Goal: Task Accomplishment & Management: Complete application form

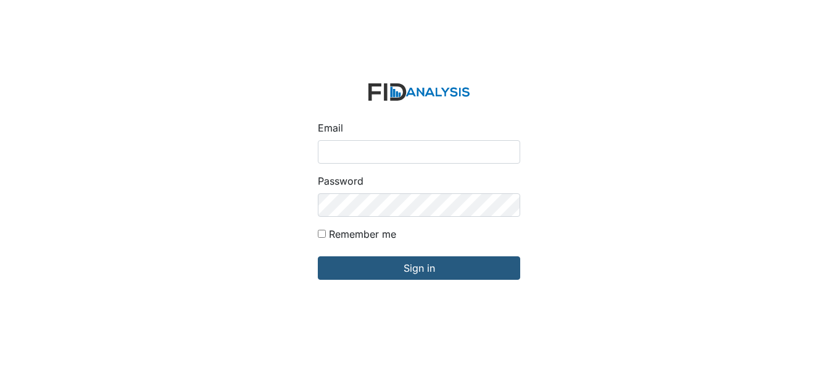
click at [364, 152] on input "Email" at bounding box center [419, 151] width 202 height 23
type input "[EMAIL_ADDRESS][DOMAIN_NAME]"
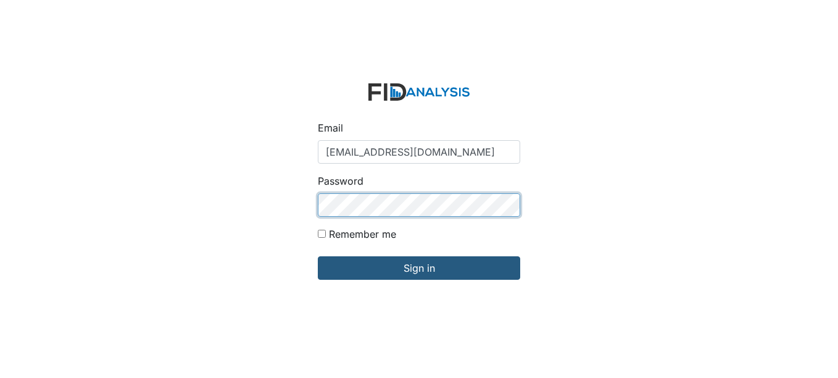
click at [318, 256] on input "Sign in" at bounding box center [419, 267] width 202 height 23
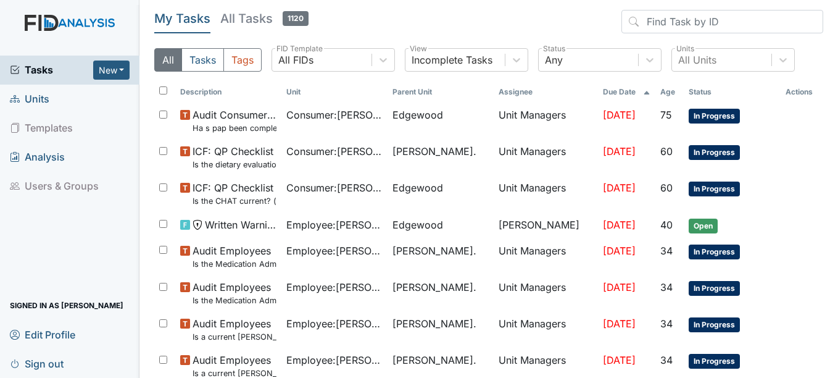
click at [31, 99] on span "Units" at bounding box center [29, 98] width 39 height 19
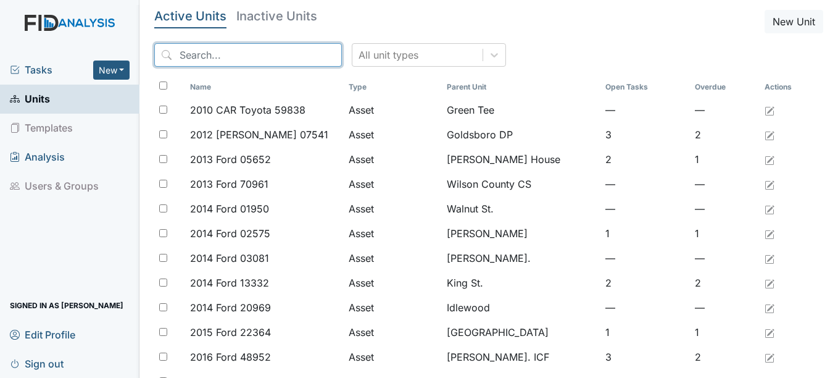
click at [192, 45] on input "search" at bounding box center [248, 54] width 188 height 23
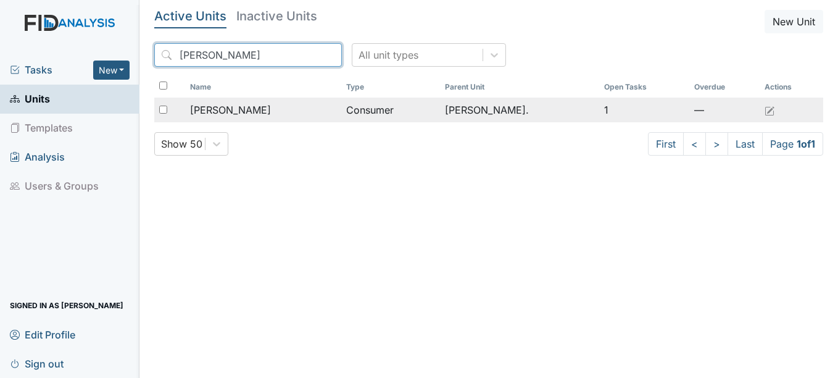
type input "Jason"
click at [229, 112] on span "[PERSON_NAME]" at bounding box center [230, 109] width 81 height 15
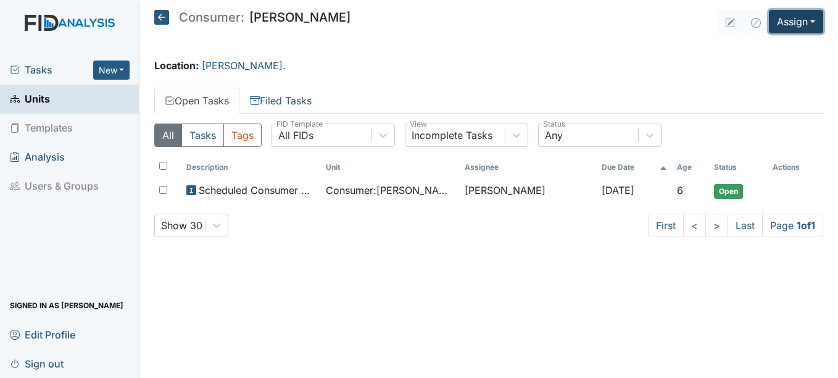
click at [805, 17] on button "Assign" at bounding box center [796, 21] width 54 height 23
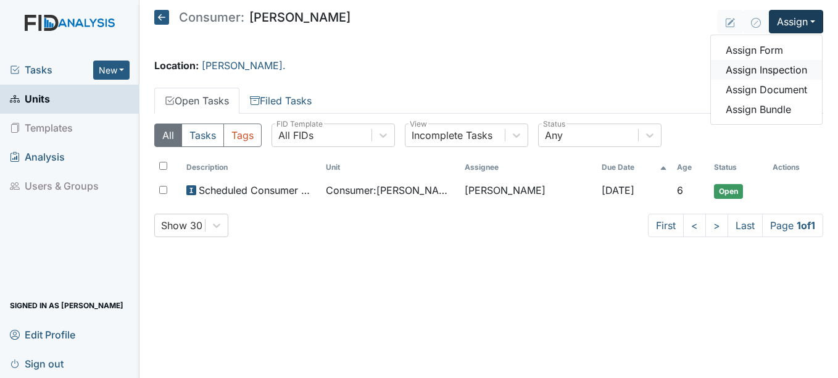
click at [763, 66] on link "Assign Inspection" at bounding box center [766, 70] width 111 height 20
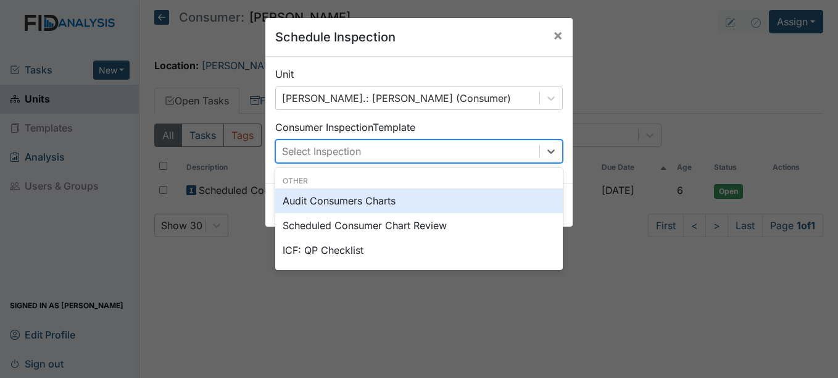
click at [527, 148] on div "Select Inspection" at bounding box center [407, 151] width 263 height 22
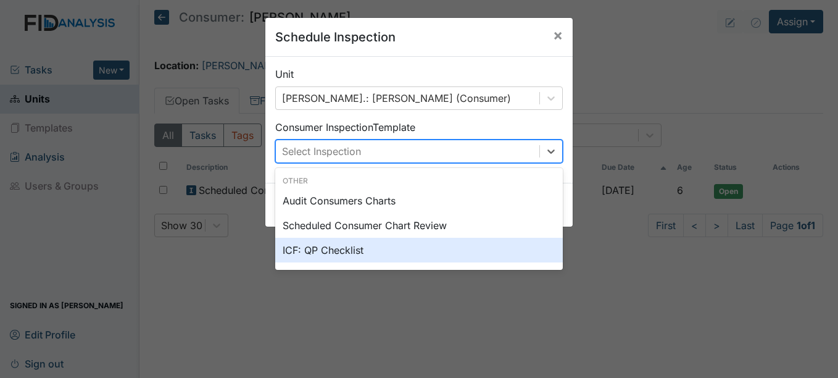
click at [347, 246] on div "ICF: QP Checklist" at bounding box center [419, 250] width 288 height 25
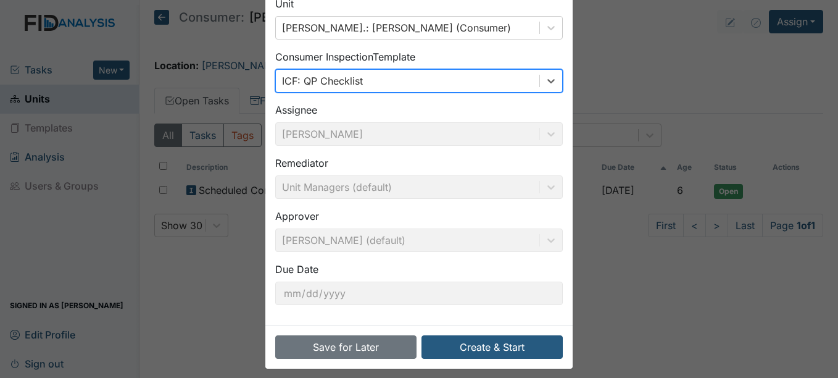
scroll to position [79, 0]
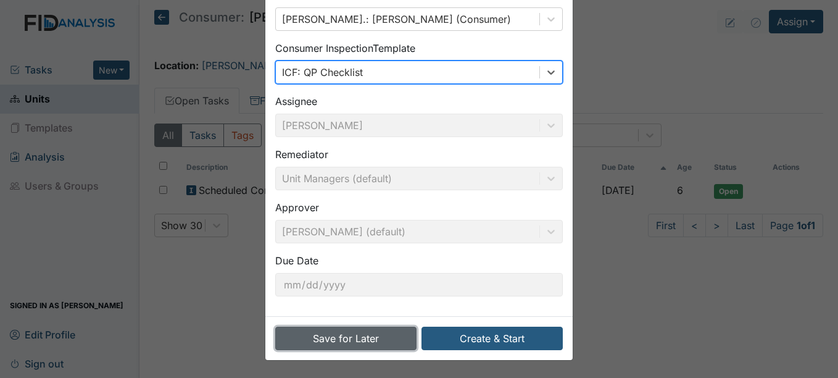
click at [335, 337] on button "Save for Later" at bounding box center [345, 337] width 141 height 23
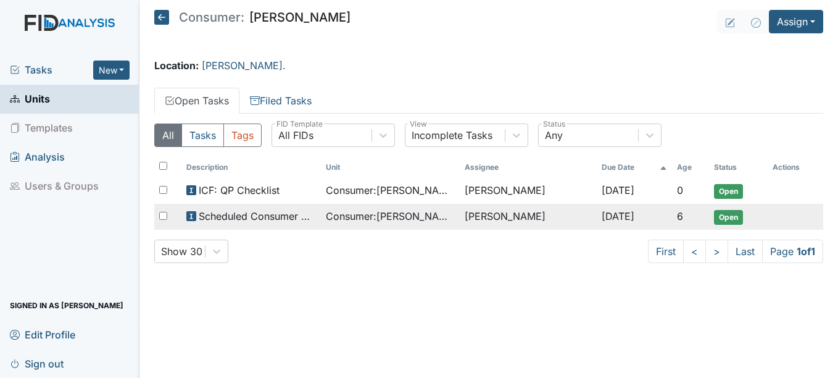
click at [281, 213] on span "Scheduled Consumer Chart Review" at bounding box center [257, 216] width 117 height 15
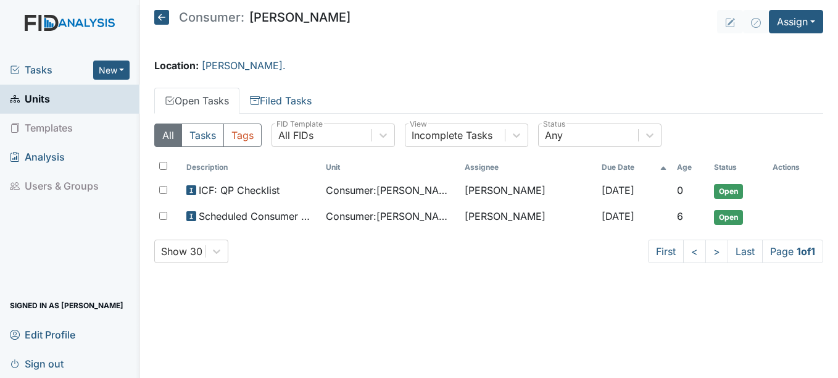
click at [39, 95] on span "Units" at bounding box center [30, 98] width 40 height 19
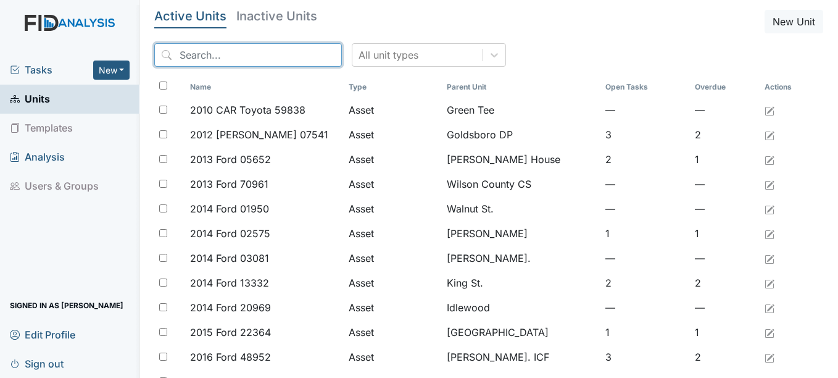
click at [231, 56] on input "search" at bounding box center [248, 54] width 188 height 23
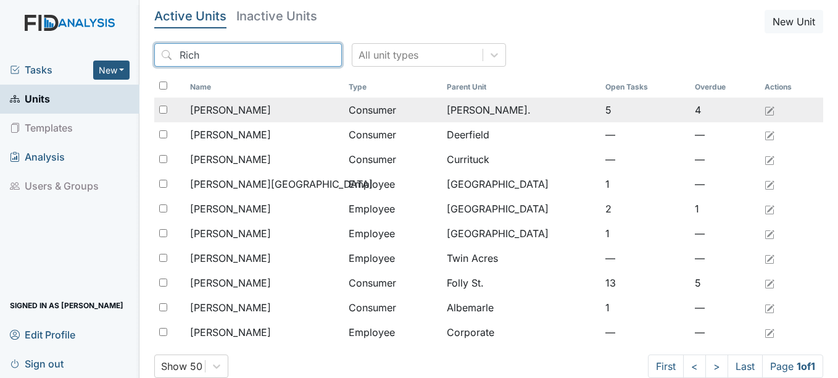
type input "Rich"
click at [232, 106] on span "Gossett, Richard" at bounding box center [230, 109] width 81 height 15
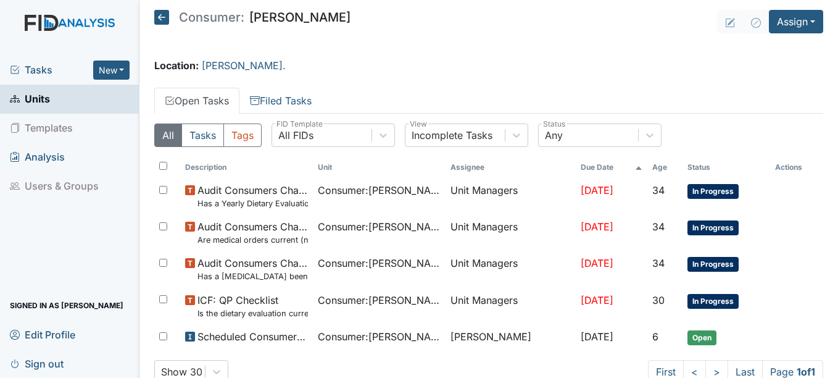
click at [817, 20] on main "Consumer: Richard Gossett Assign Assign Form Assign Inspection Assign Document …" at bounding box center [488, 189] width 698 height 378
click at [790, 23] on button "Assign" at bounding box center [796, 21] width 54 height 23
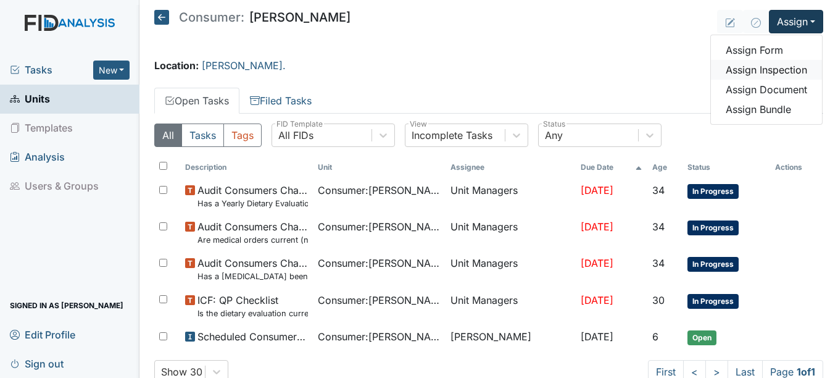
click at [745, 68] on link "Assign Inspection" at bounding box center [766, 70] width 111 height 20
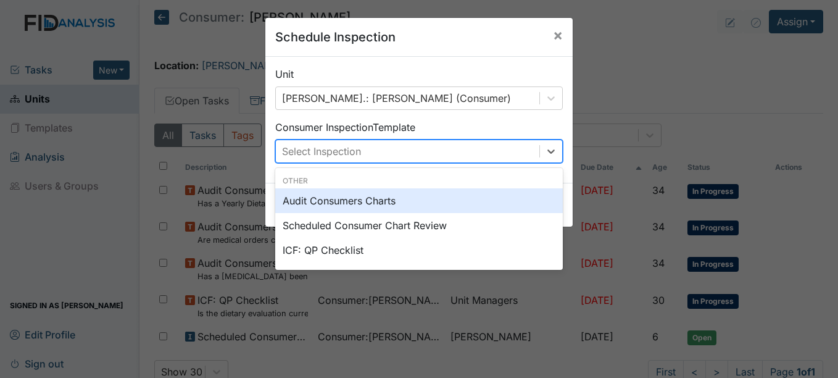
click at [434, 157] on div "Select Inspection" at bounding box center [407, 151] width 263 height 22
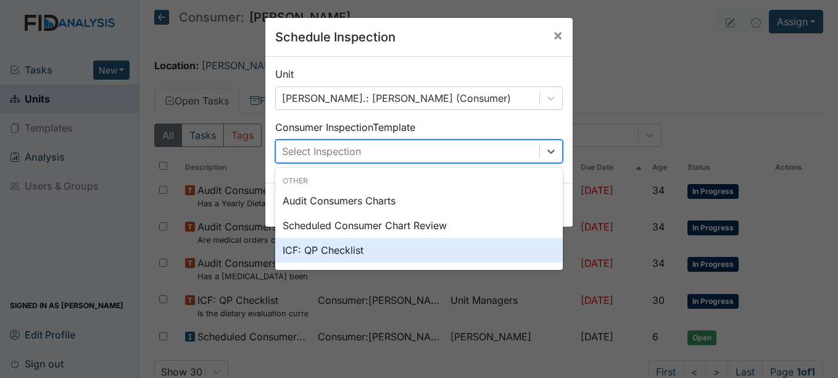
click at [367, 250] on div "ICF: QP Checklist" at bounding box center [419, 250] width 288 height 25
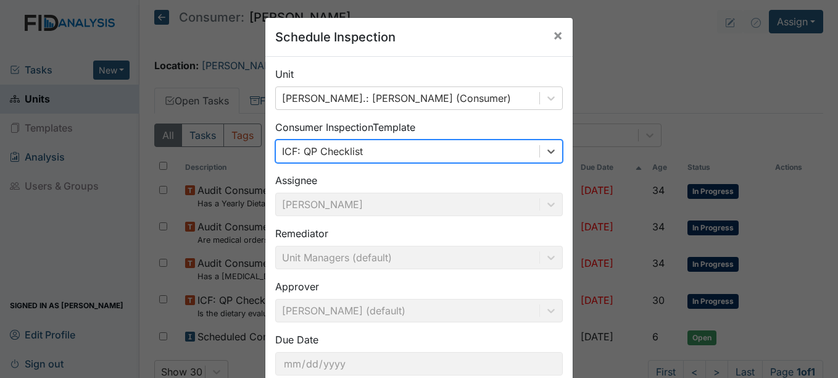
scroll to position [79, 0]
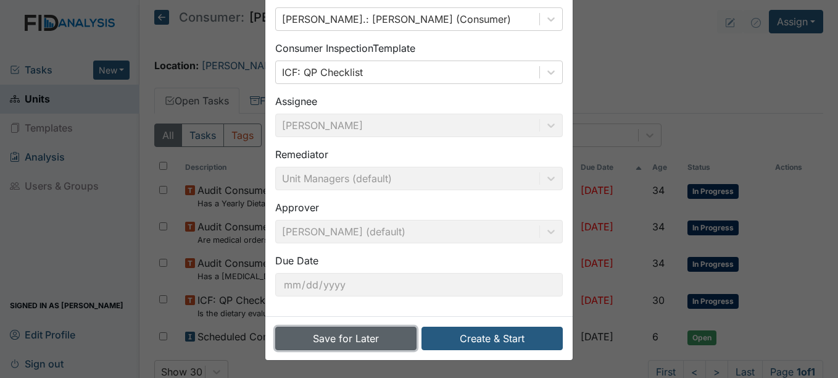
click at [356, 338] on button "Save for Later" at bounding box center [345, 337] width 141 height 23
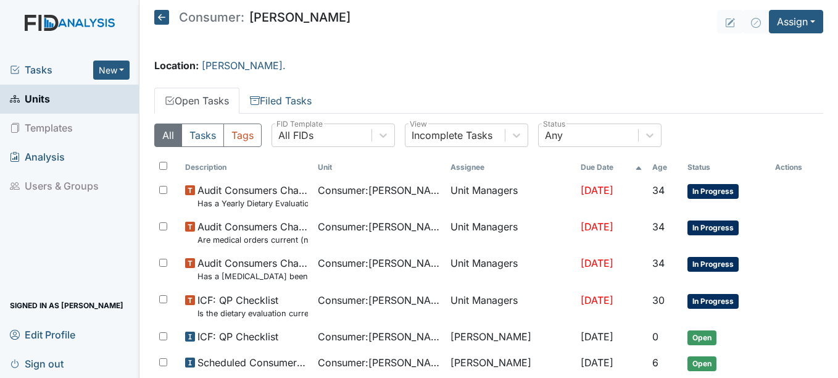
click at [41, 99] on span "Units" at bounding box center [30, 98] width 40 height 19
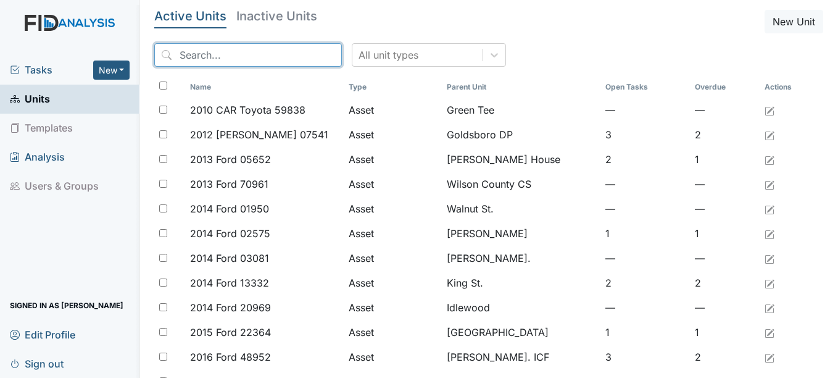
click at [244, 54] on input "search" at bounding box center [248, 54] width 188 height 23
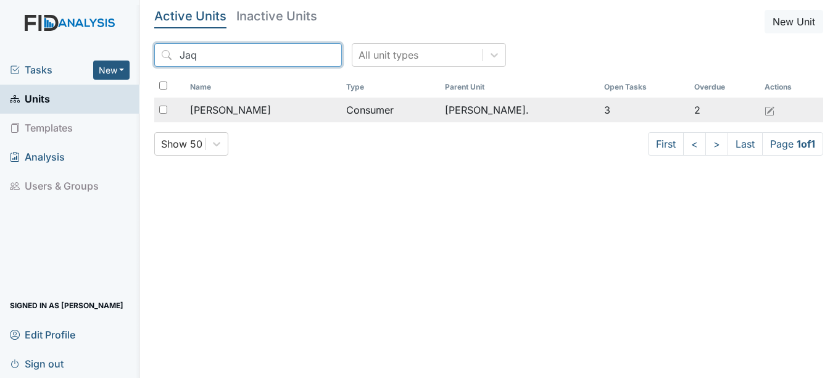
type input "Jaq"
click at [238, 110] on span "Jones, JaQuon" at bounding box center [230, 109] width 81 height 15
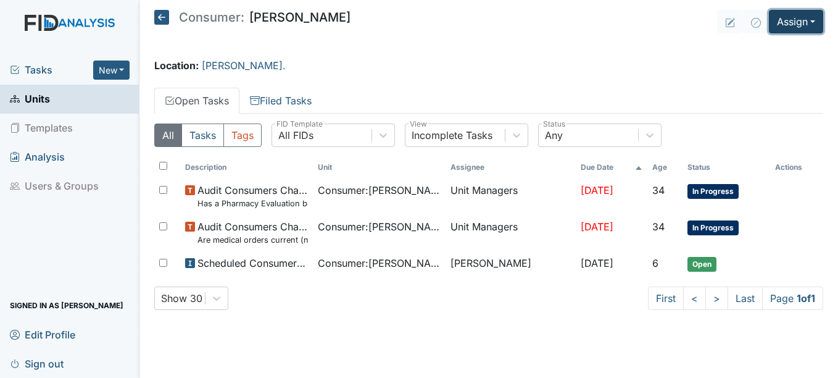
click at [812, 20] on button "Assign" at bounding box center [796, 21] width 54 height 23
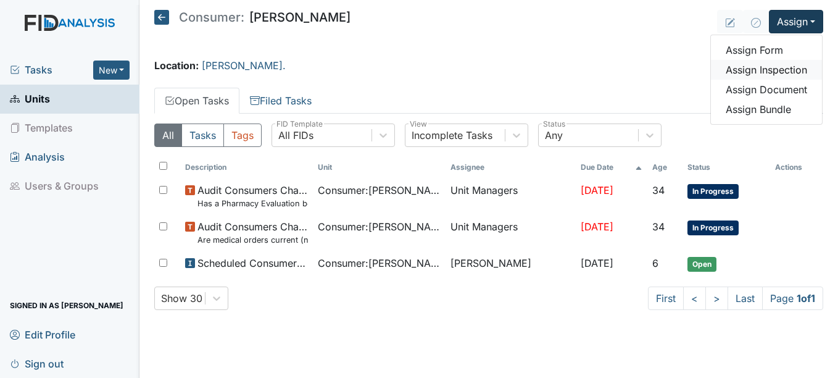
click at [780, 68] on link "Assign Inspection" at bounding box center [766, 70] width 111 height 20
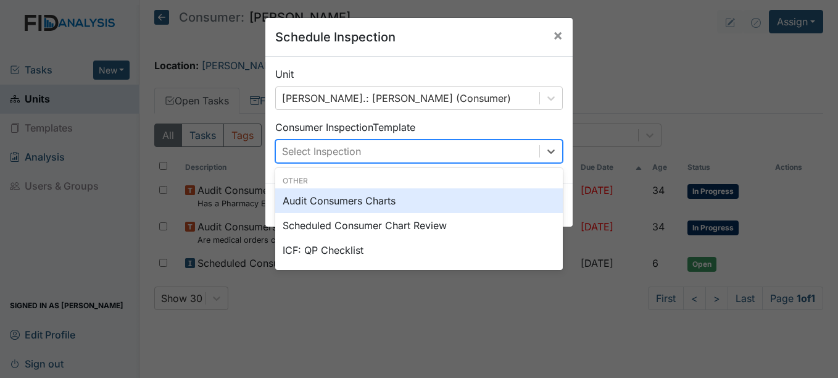
click at [522, 151] on div "Select Inspection" at bounding box center [407, 151] width 263 height 22
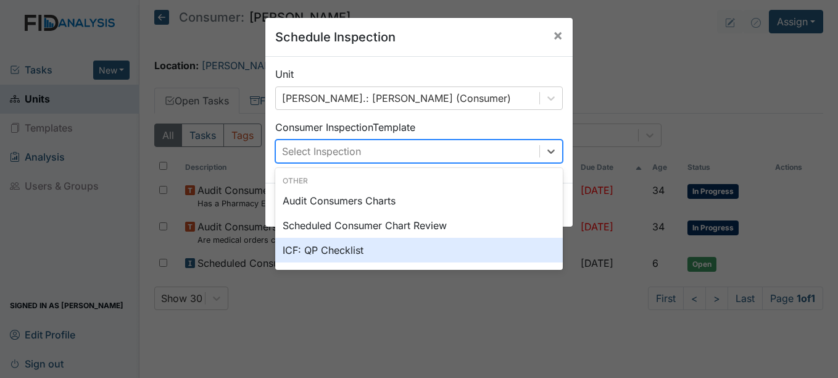
click at [333, 249] on div "ICF: QP Checklist" at bounding box center [419, 250] width 288 height 25
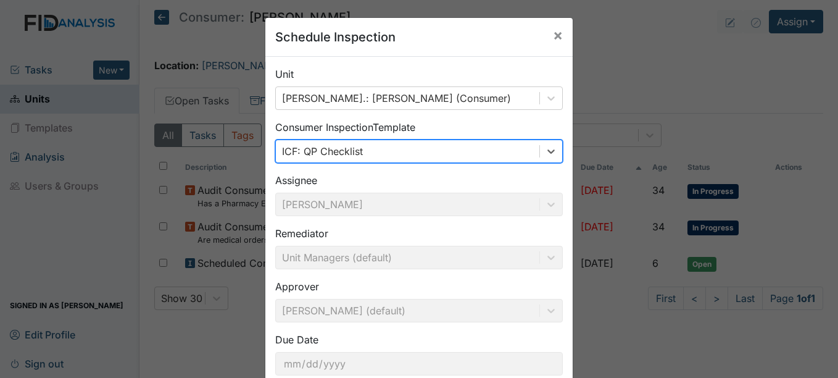
scroll to position [55, 0]
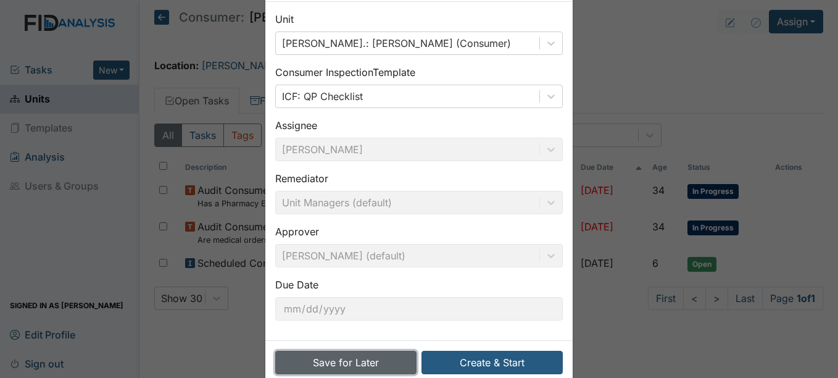
click at [363, 363] on button "Save for Later" at bounding box center [345, 361] width 141 height 23
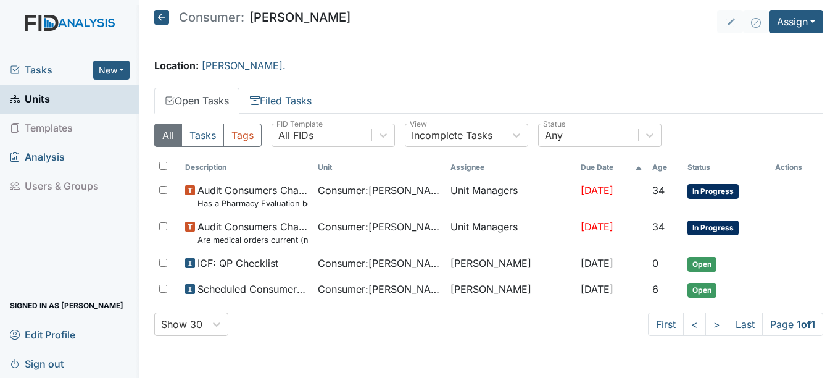
click at [46, 102] on span "Units" at bounding box center [30, 98] width 40 height 19
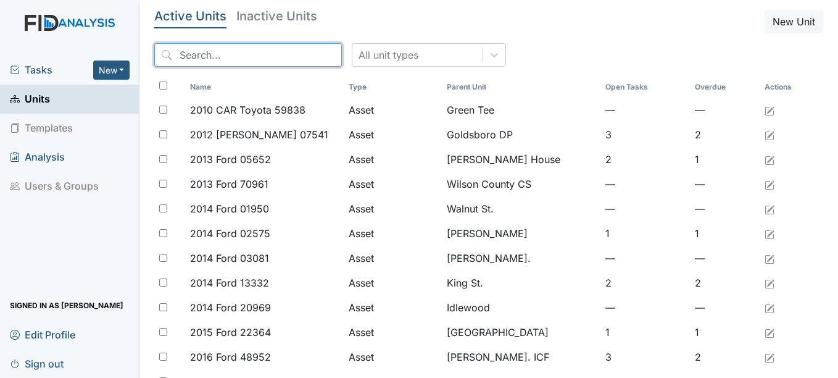
click at [263, 49] on input "search" at bounding box center [248, 54] width 188 height 23
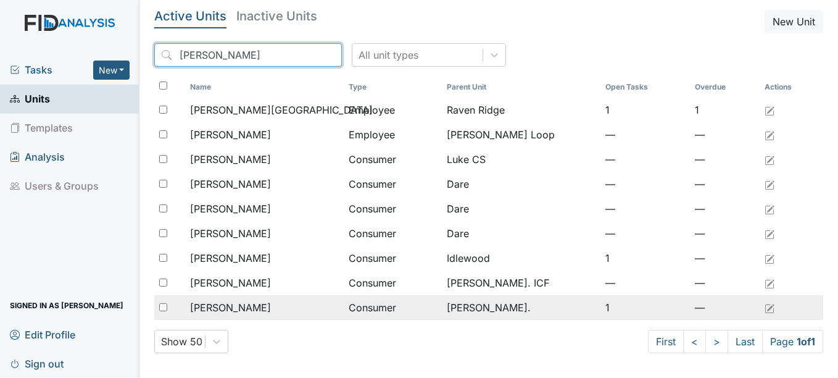
type input "Michael"
click at [249, 307] on span "[PERSON_NAME]" at bounding box center [230, 307] width 81 height 15
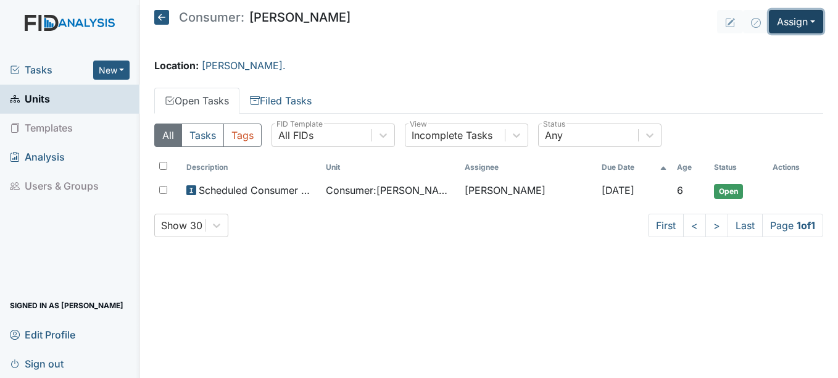
click at [799, 24] on button "Assign" at bounding box center [796, 21] width 54 height 23
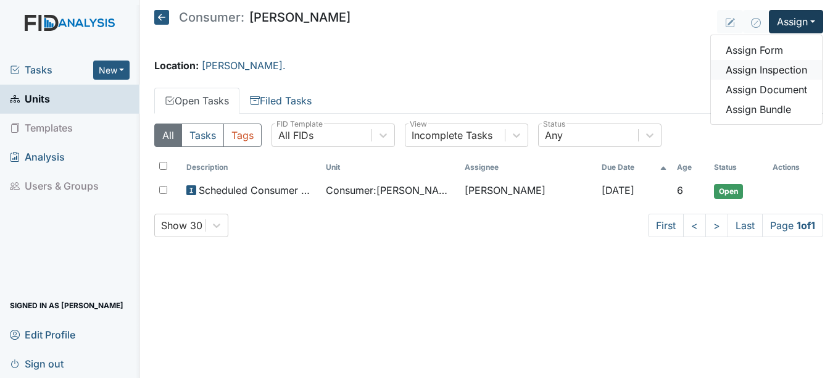
click at [771, 67] on link "Assign Inspection" at bounding box center [766, 70] width 111 height 20
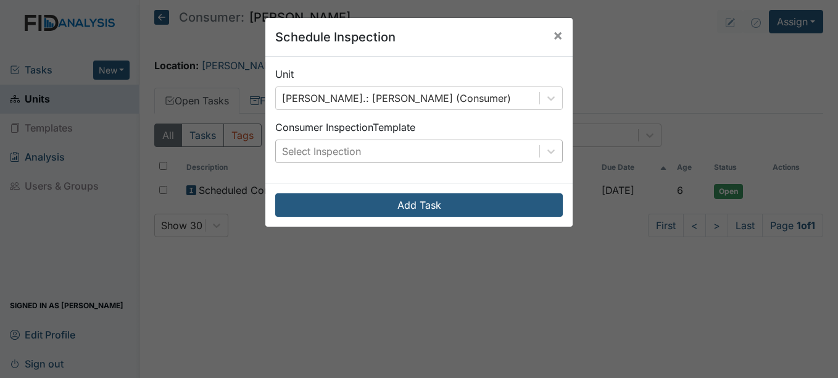
click at [441, 154] on div "Select Inspection" at bounding box center [407, 151] width 263 height 22
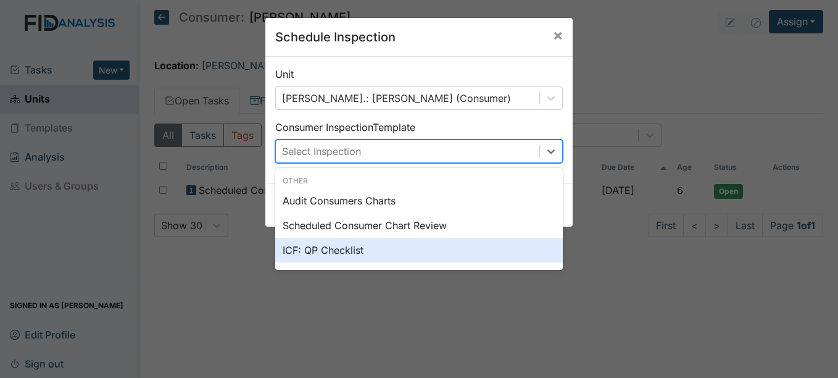
click at [341, 254] on div "ICF: QP Checklist" at bounding box center [419, 250] width 288 height 25
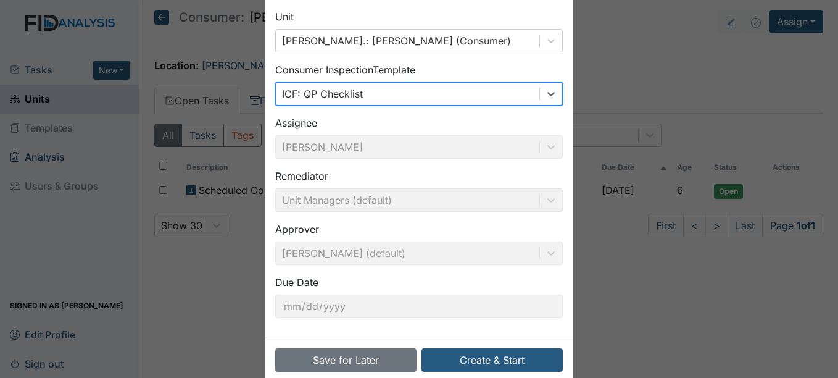
scroll to position [58, 0]
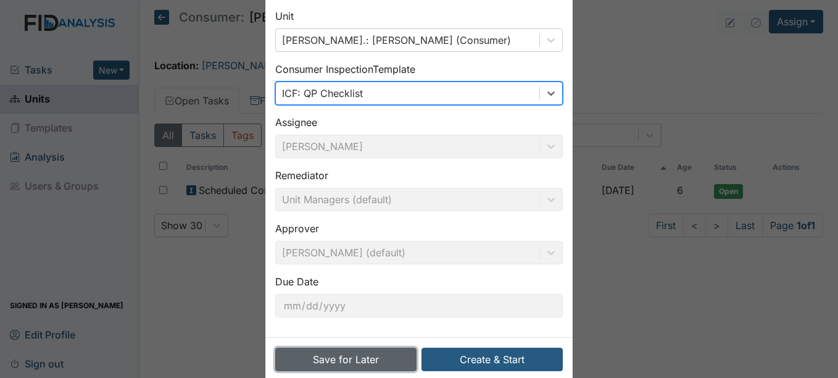
click at [370, 364] on button "Save for Later" at bounding box center [345, 358] width 141 height 23
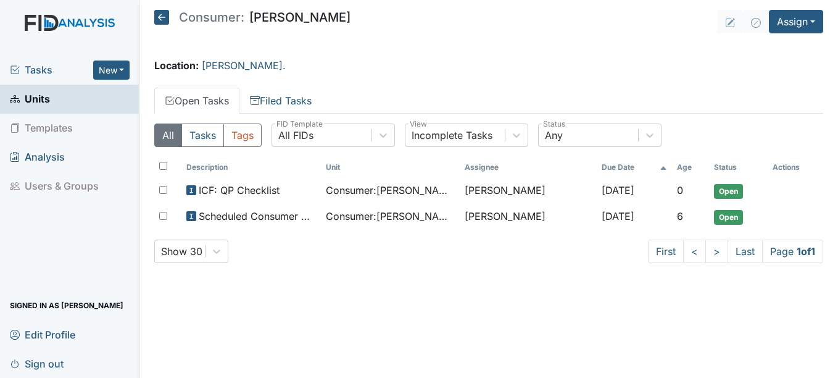
click at [35, 98] on span "Units" at bounding box center [30, 98] width 40 height 19
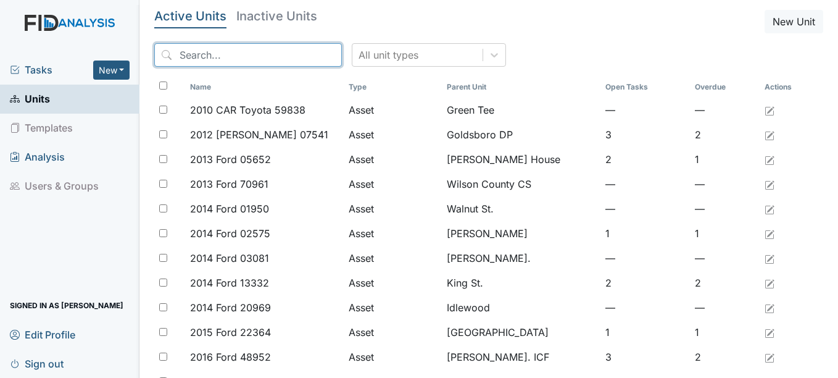
click at [256, 56] on input "search" at bounding box center [248, 54] width 188 height 23
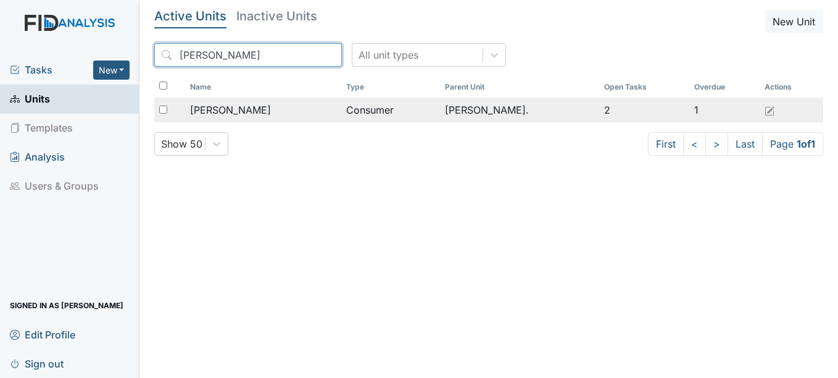
type input "Zack"
click at [246, 107] on span "[PERSON_NAME]" at bounding box center [230, 109] width 81 height 15
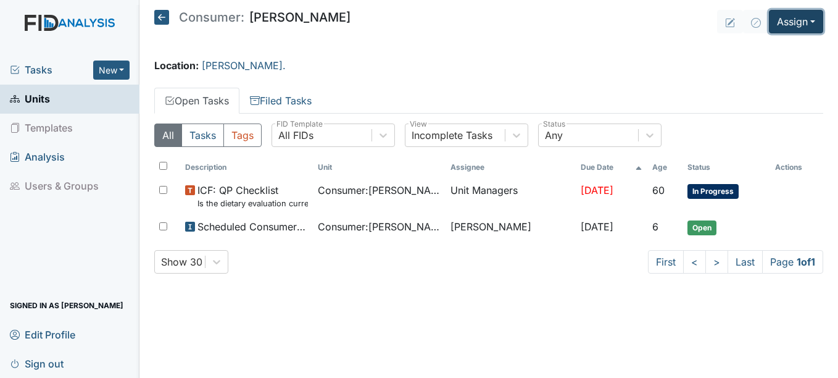
click at [793, 22] on button "Assign" at bounding box center [796, 21] width 54 height 23
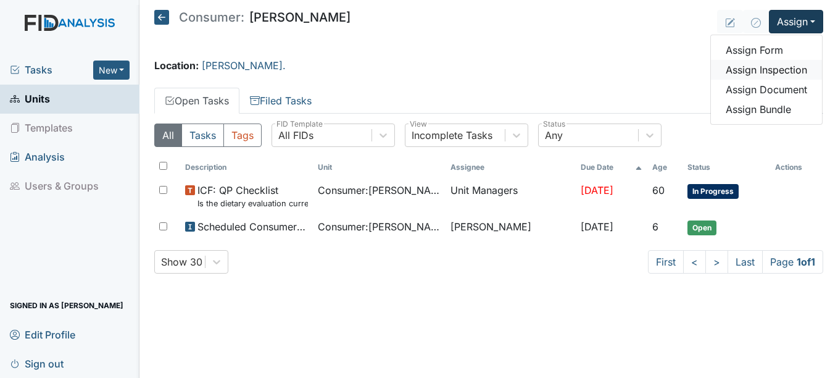
click at [769, 70] on link "Assign Inspection" at bounding box center [766, 70] width 111 height 20
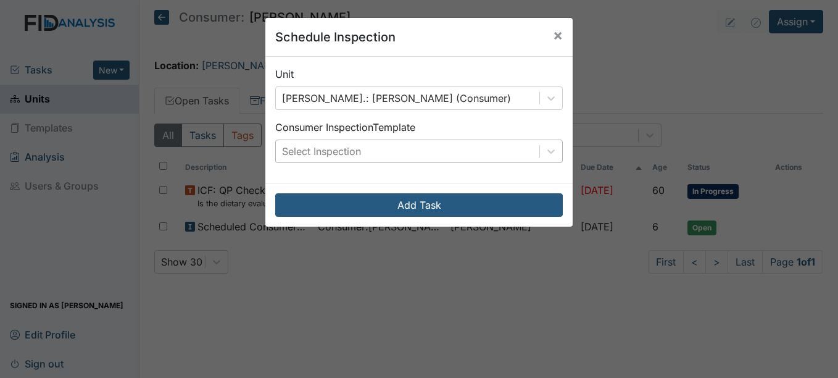
click at [439, 152] on div "Select Inspection" at bounding box center [407, 151] width 263 height 22
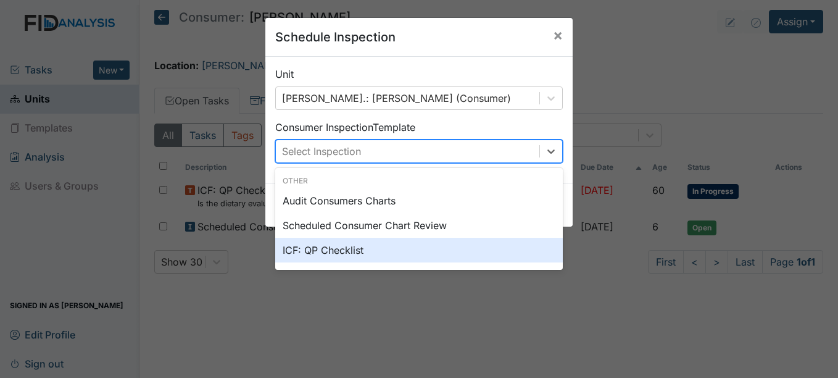
click at [327, 250] on div "ICF: QP Checklist" at bounding box center [419, 250] width 288 height 25
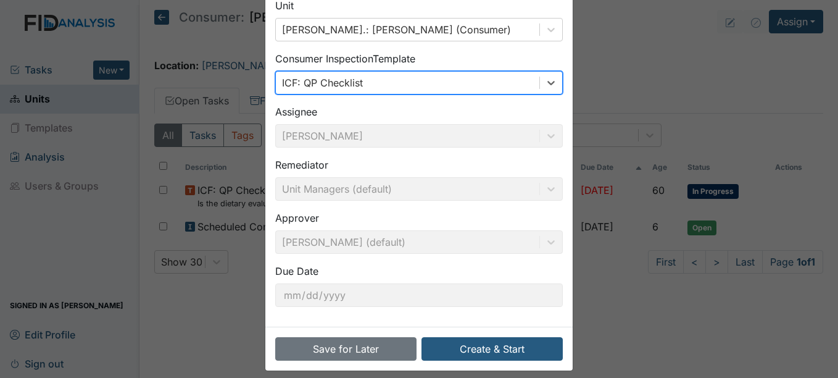
scroll to position [79, 0]
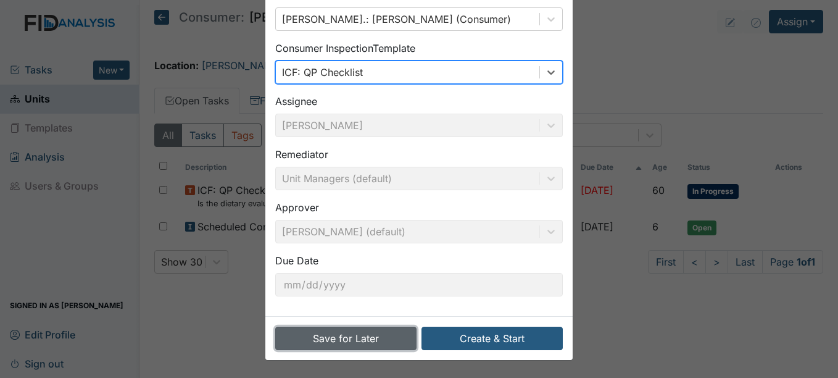
click at [381, 339] on button "Save for Later" at bounding box center [345, 337] width 141 height 23
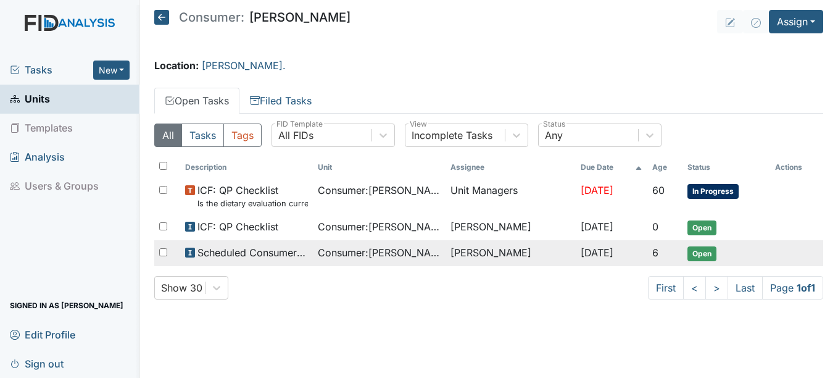
click at [213, 256] on span "Scheduled Consumer Chart Review" at bounding box center [252, 252] width 110 height 15
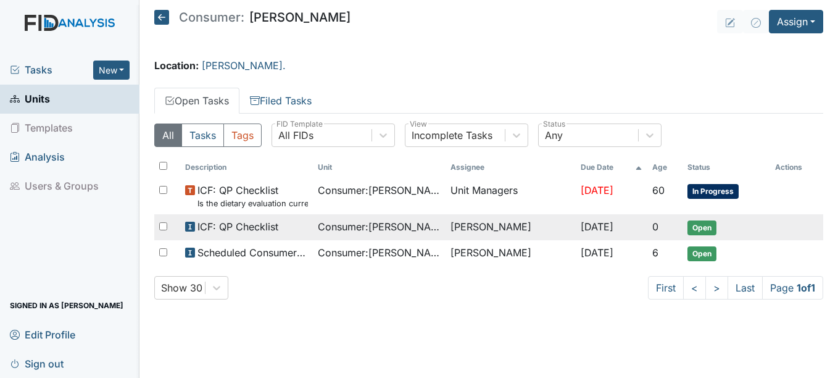
click at [246, 231] on span "ICF: QP Checklist" at bounding box center [237, 226] width 81 height 15
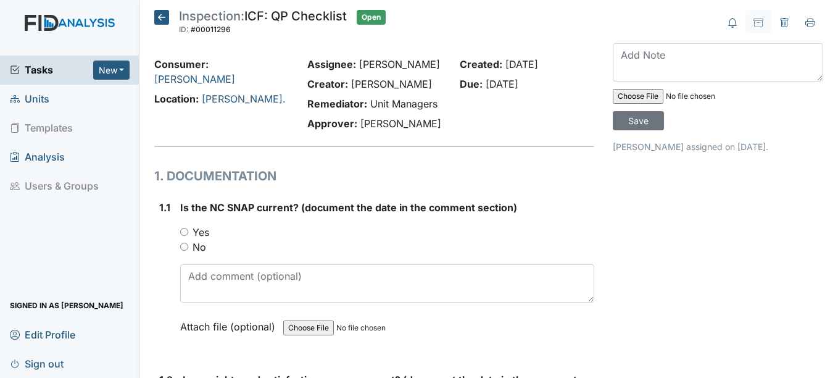
click at [184, 230] on input "Yes" at bounding box center [184, 232] width 8 height 8
radio input "true"
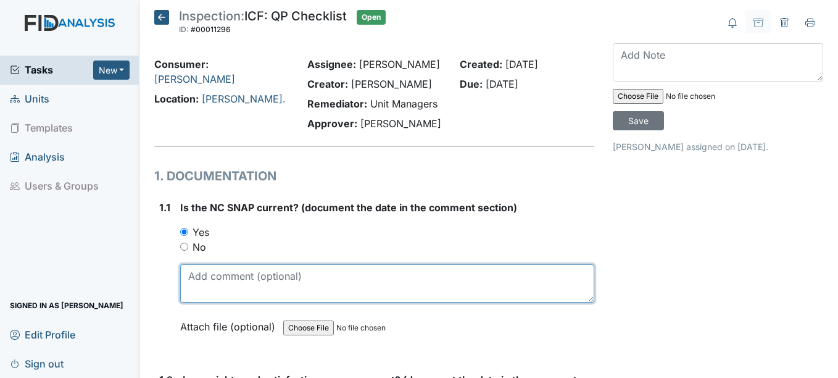
click at [194, 285] on textarea at bounding box center [386, 283] width 413 height 38
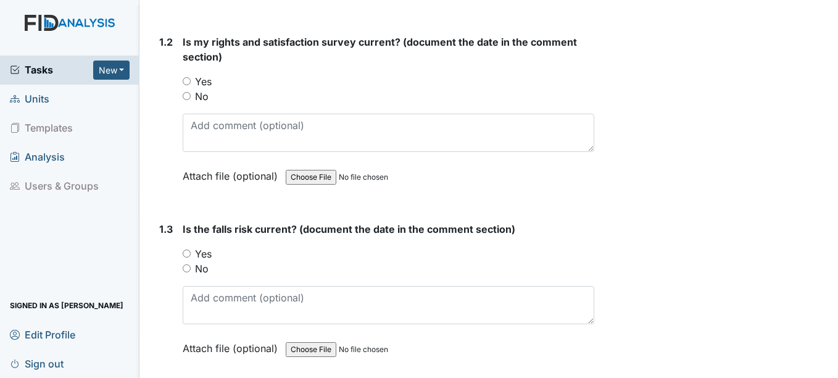
scroll to position [362, 0]
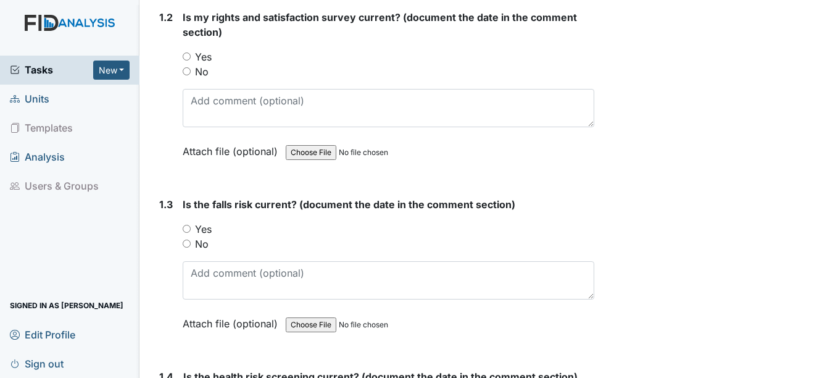
type textarea "6/10/25"
click at [184, 57] on input "Yes" at bounding box center [187, 56] width 8 height 8
radio input "true"
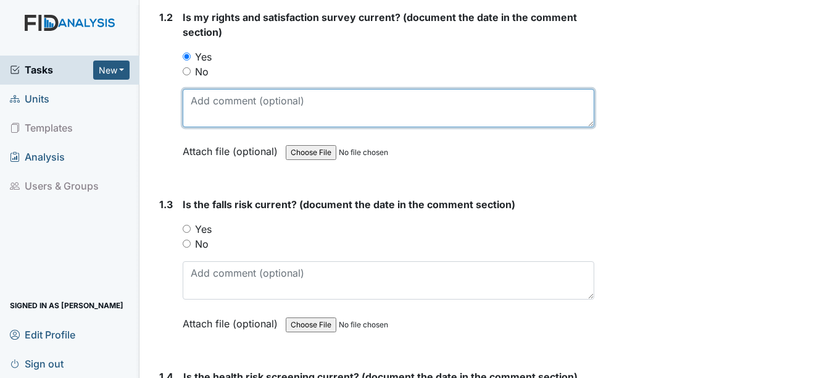
click at [192, 93] on textarea at bounding box center [388, 108] width 411 height 38
click at [221, 100] on textarea "5/29/*25" at bounding box center [388, 108] width 411 height 38
type textarea "5/29/25"
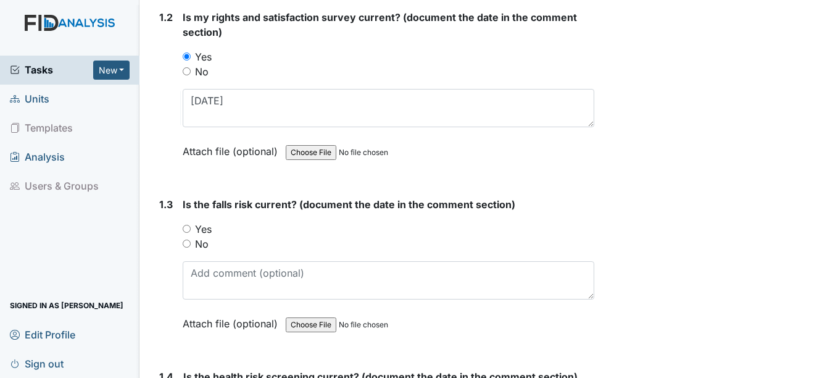
click at [188, 227] on input "Yes" at bounding box center [187, 229] width 8 height 8
radio input "true"
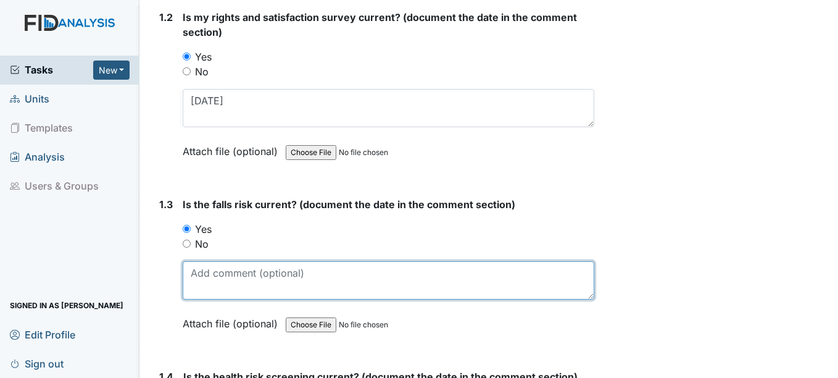
click at [200, 270] on textarea at bounding box center [388, 280] width 411 height 38
click at [228, 271] on textarea "6/26/225" at bounding box center [388, 280] width 411 height 38
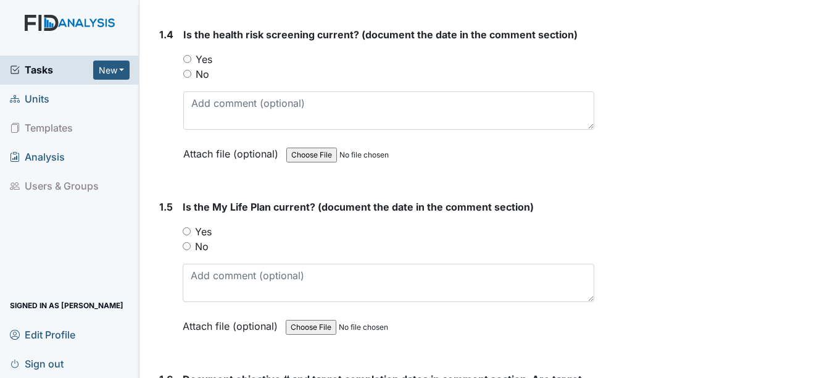
scroll to position [716, 0]
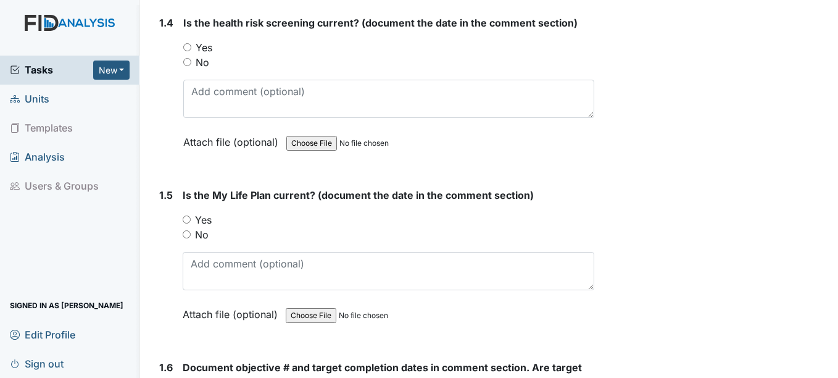
type textarea "6/26/25"
click at [187, 44] on input "Yes" at bounding box center [187, 47] width 8 height 8
radio input "true"
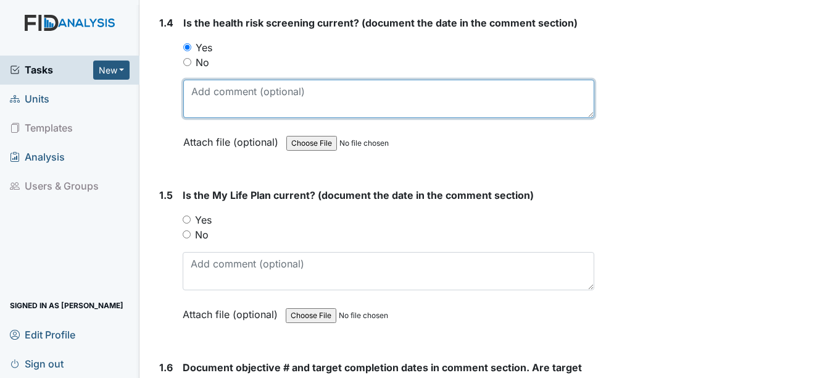
click at [203, 91] on textarea at bounding box center [388, 99] width 410 height 38
type textarea "5/29/25"
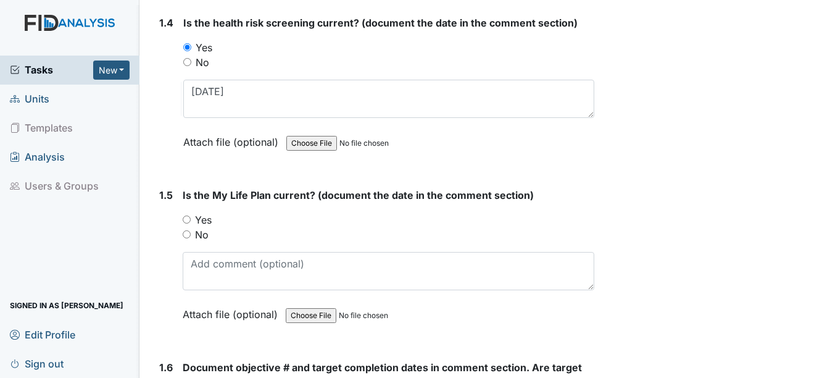
click at [186, 221] on input "Yes" at bounding box center [187, 219] width 8 height 8
radio input "true"
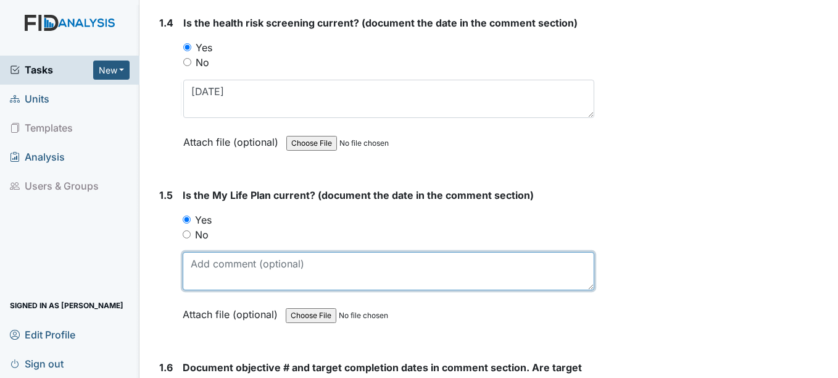
click at [197, 262] on textarea at bounding box center [388, 271] width 411 height 38
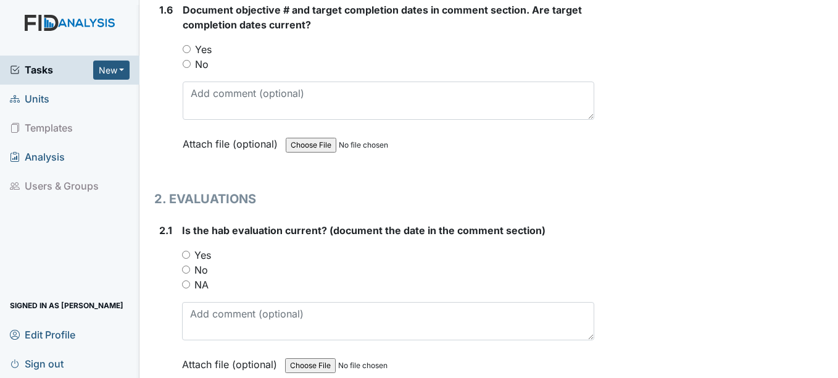
scroll to position [1078, 0]
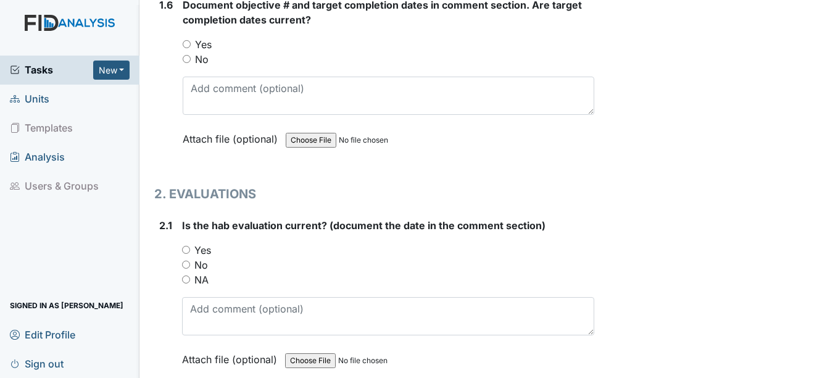
type textarea "5/29/25"
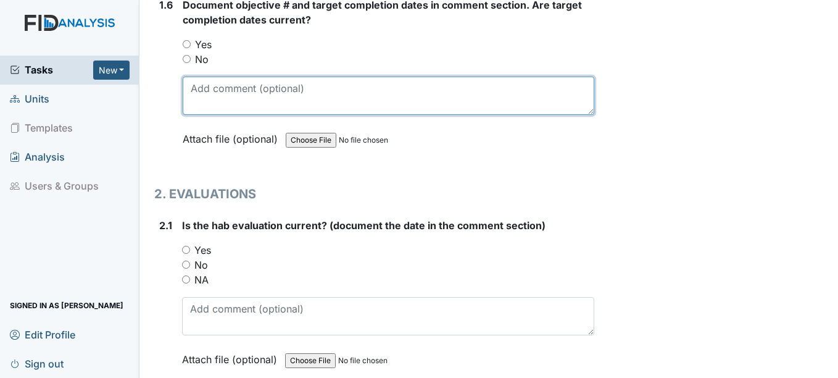
click at [196, 82] on textarea at bounding box center [388, 96] width 411 height 38
type textarea "FA045 1/31/26 SC035 1/31/26 WK002 3/31/26 COM001 3/31/26"
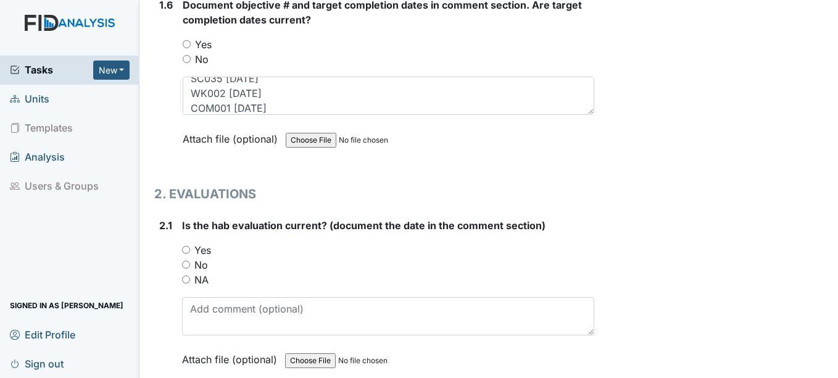
click at [186, 248] on input "Yes" at bounding box center [186, 250] width 8 height 8
radio input "true"
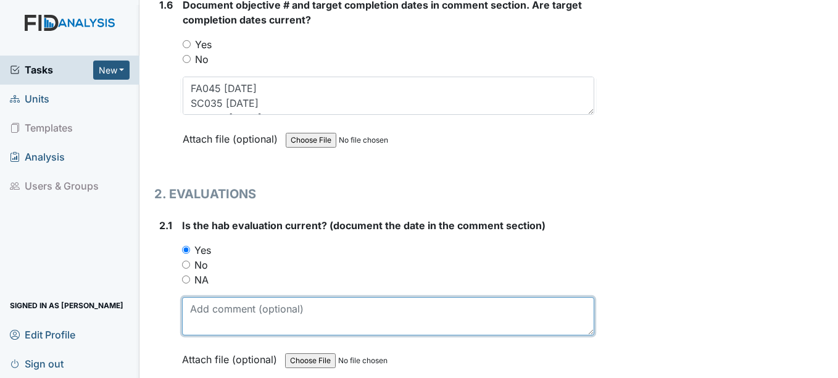
click at [203, 317] on textarea at bounding box center [388, 316] width 412 height 38
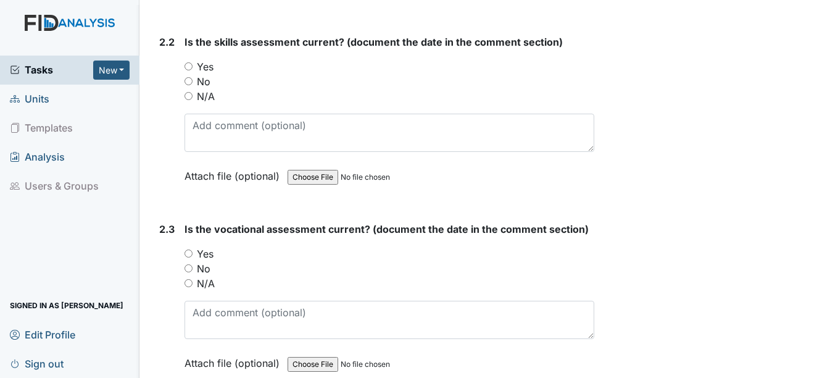
scroll to position [1473, 0]
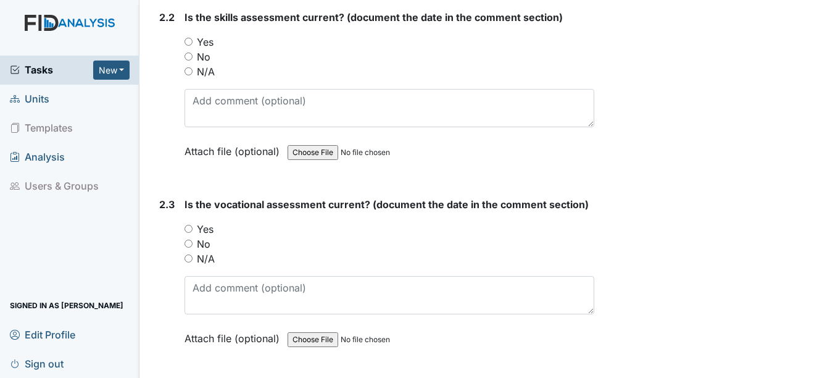
type textarea "5/29/25"
click at [190, 41] on input "Yes" at bounding box center [188, 42] width 8 height 8
radio input "true"
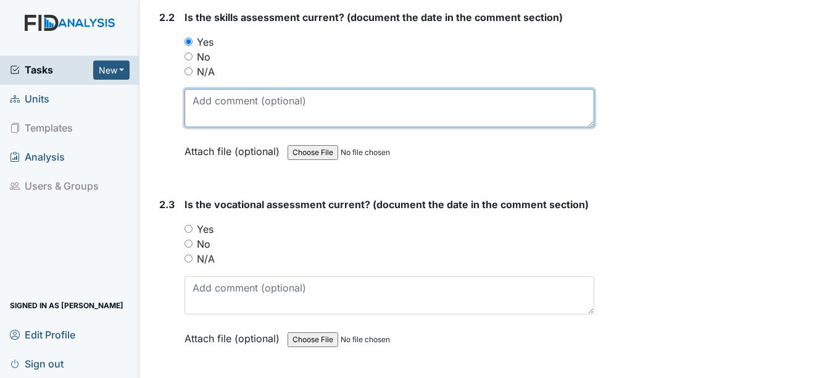
click at [202, 110] on textarea at bounding box center [388, 108] width 409 height 38
type textarea "5/29/25"
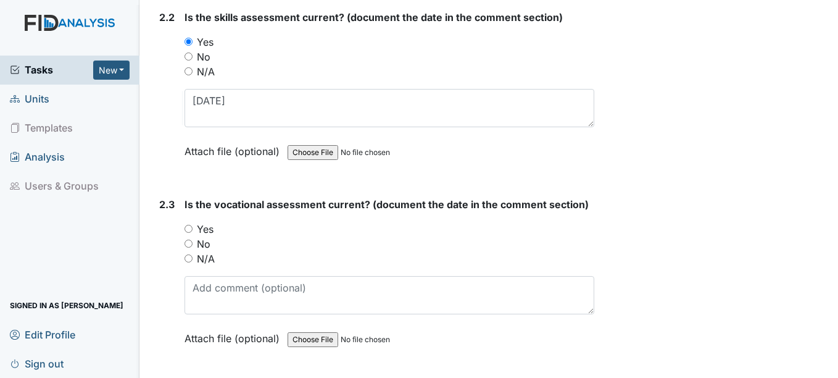
click at [190, 227] on input "Yes" at bounding box center [188, 229] width 8 height 8
radio input "true"
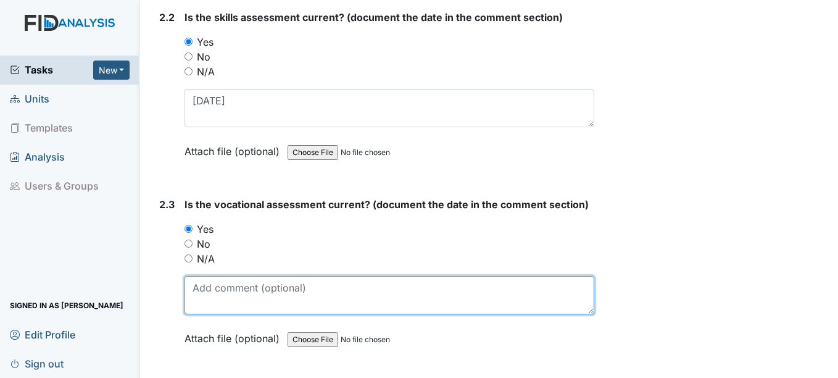
click at [206, 292] on textarea at bounding box center [388, 295] width 409 height 38
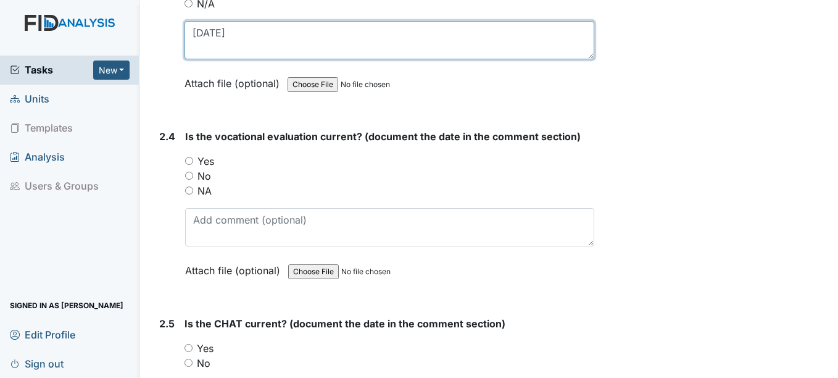
scroll to position [1794, 0]
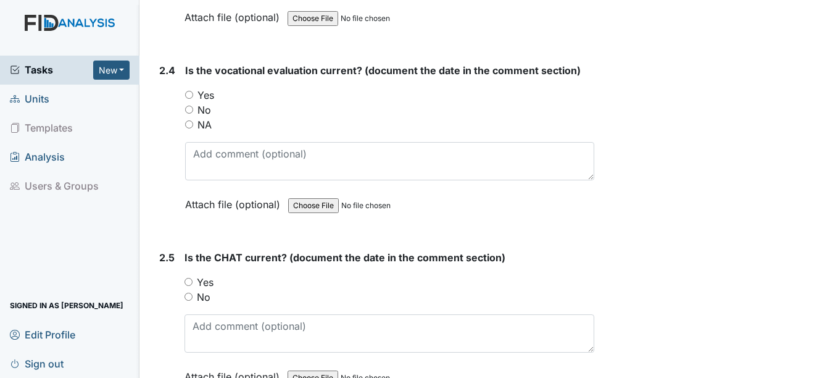
type textarea "5/29/25"
click at [190, 94] on input "Yes" at bounding box center [189, 95] width 8 height 8
radio input "true"
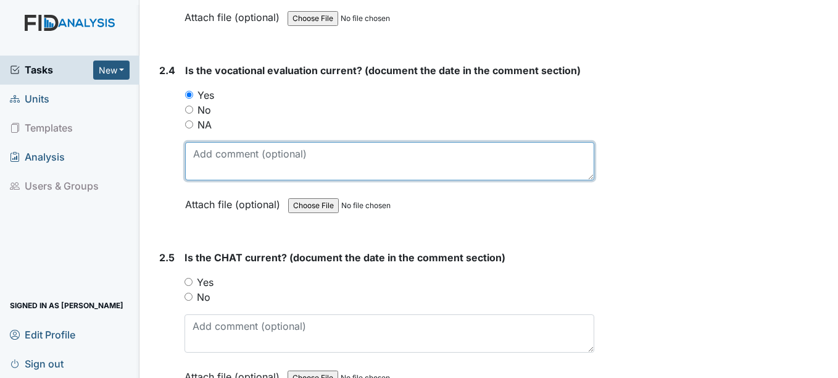
click at [194, 147] on textarea at bounding box center [389, 161] width 408 height 38
type textarea "5/29/25"
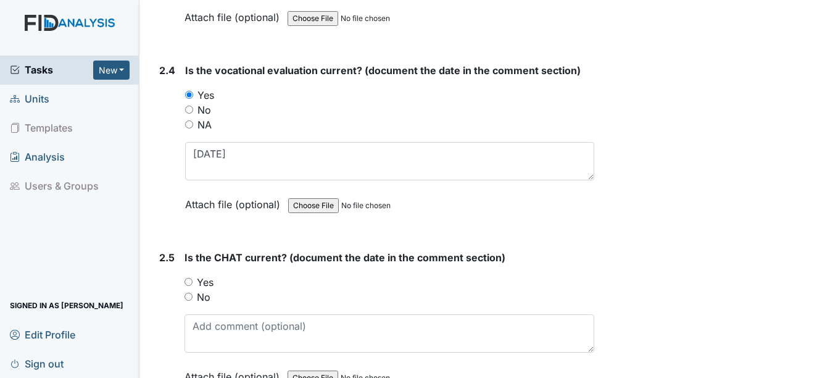
click at [191, 281] on input "Yes" at bounding box center [188, 282] width 8 height 8
radio input "true"
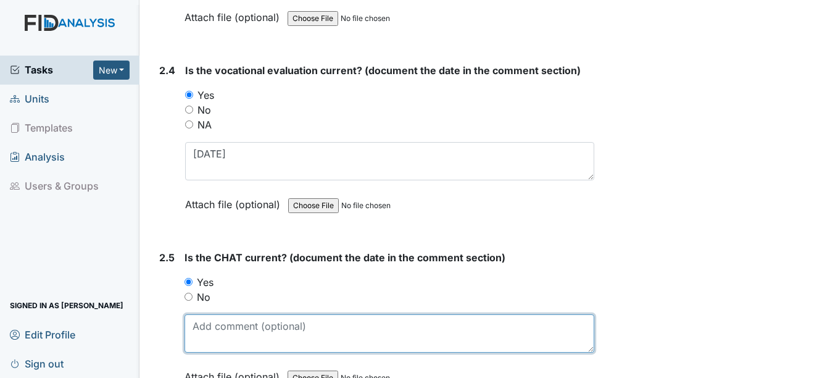
click at [204, 331] on textarea at bounding box center [388, 333] width 409 height 38
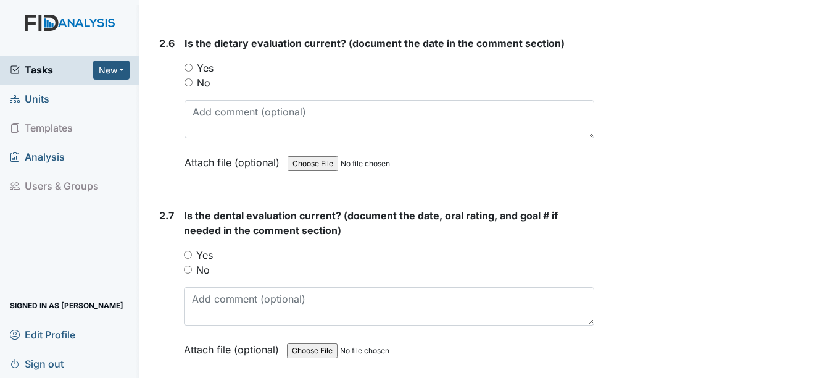
scroll to position [2204, 0]
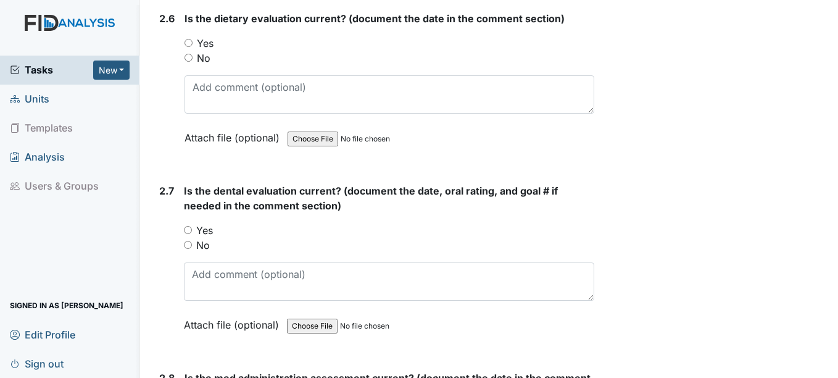
type textarea "5/2/25"
click at [189, 41] on input "Yes" at bounding box center [188, 43] width 8 height 8
radio input "true"
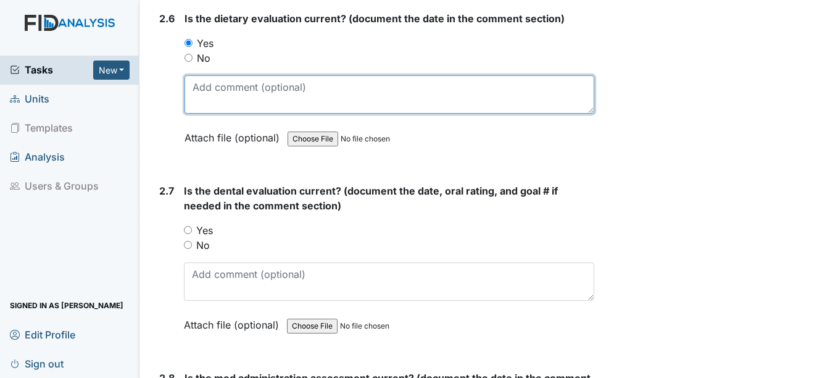
click at [207, 89] on textarea at bounding box center [388, 94] width 409 height 38
type textarea "7/21/25"
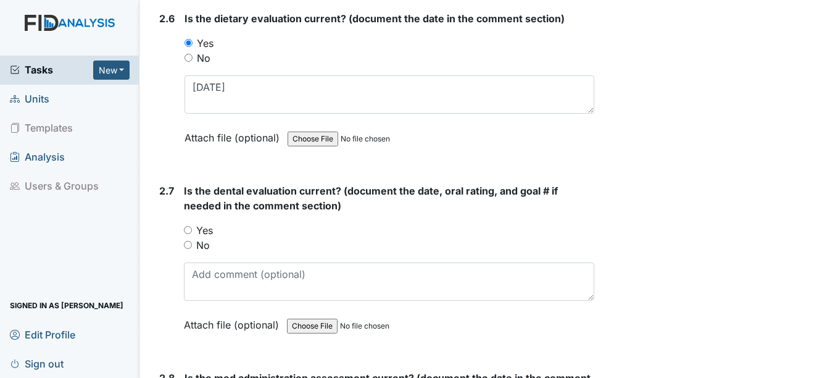
click at [189, 230] on input "Yes" at bounding box center [188, 230] width 8 height 8
radio input "true"
drag, startPoint x: 189, startPoint y: 230, endPoint x: 197, endPoint y: 273, distance: 43.9
click at [197, 273] on div "Is the dental evaluation current? (document the date, oral rating, and goal # i…" at bounding box center [389, 261] width 410 height 157
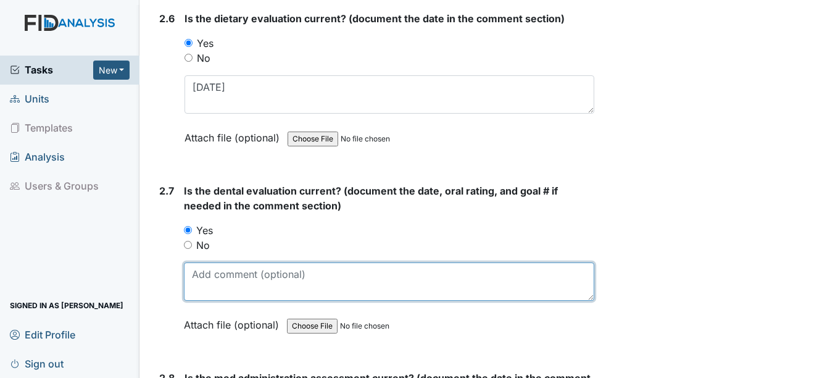
click at [197, 273] on textarea at bounding box center [389, 281] width 410 height 38
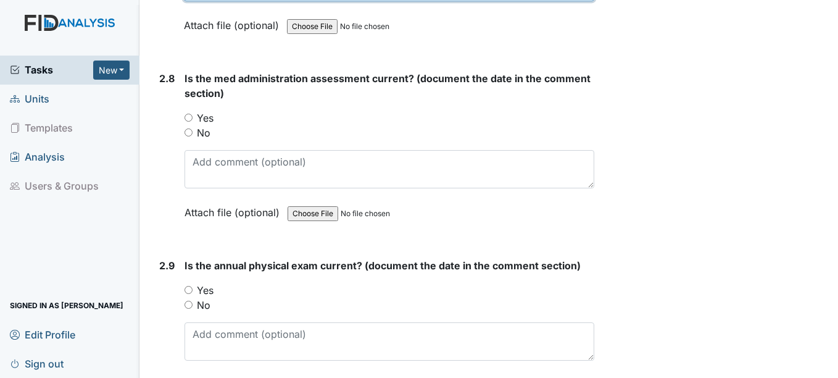
scroll to position [2509, 0]
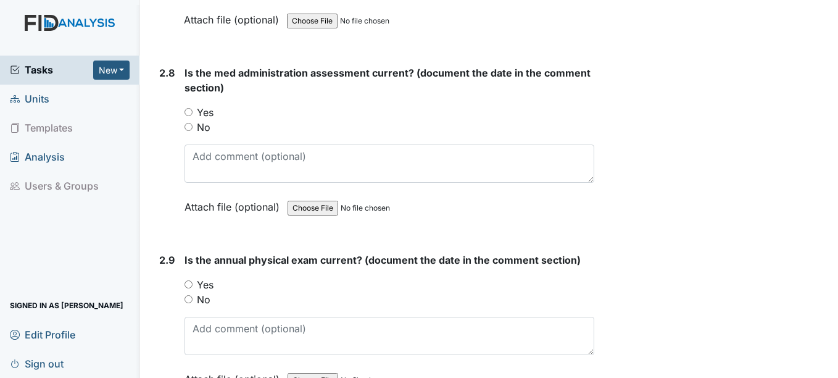
type textarea "10/3/24"
click at [190, 113] on input "Yes" at bounding box center [188, 112] width 8 height 8
radio input "true"
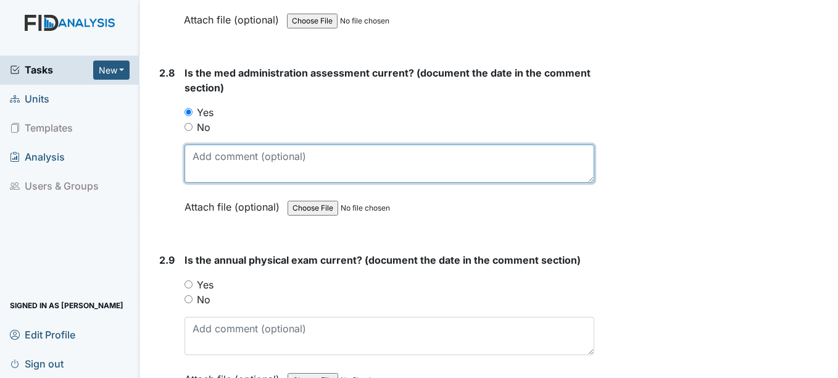
click at [199, 159] on textarea at bounding box center [388, 163] width 409 height 38
type textarea "3/28/25"
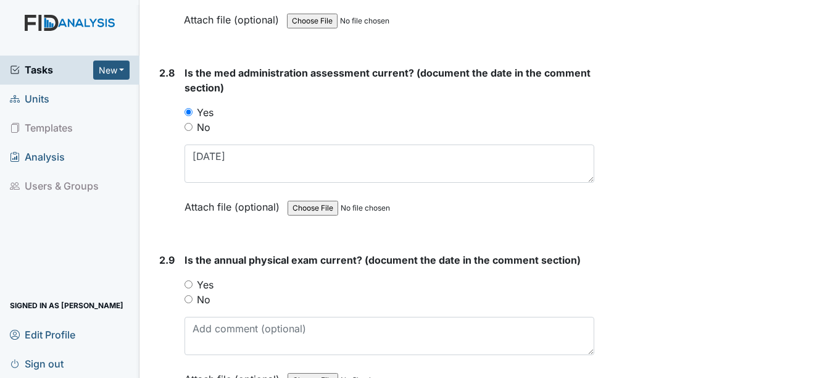
click at [188, 283] on input "Yes" at bounding box center [188, 284] width 8 height 8
radio input "true"
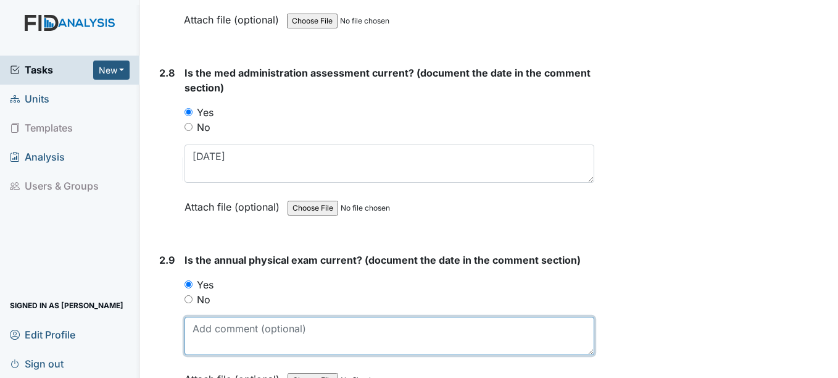
click at [209, 334] on textarea at bounding box center [388, 336] width 409 height 38
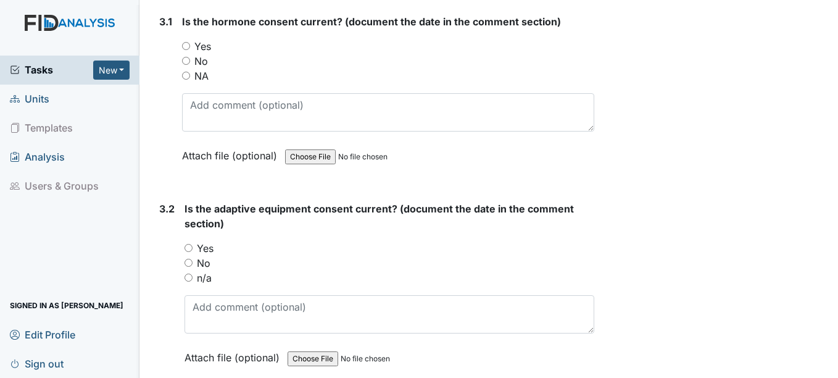
scroll to position [2961, 0]
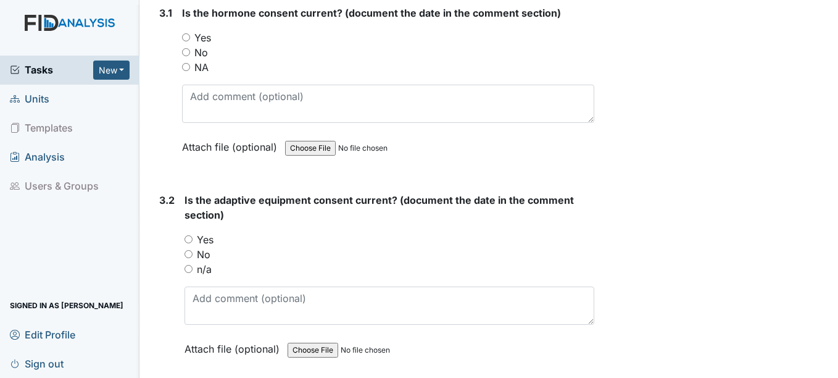
type textarea "3/3/25"
click at [185, 68] on input "NA" at bounding box center [186, 67] width 8 height 8
radio input "true"
click at [191, 238] on input "Yes" at bounding box center [188, 239] width 8 height 8
radio input "true"
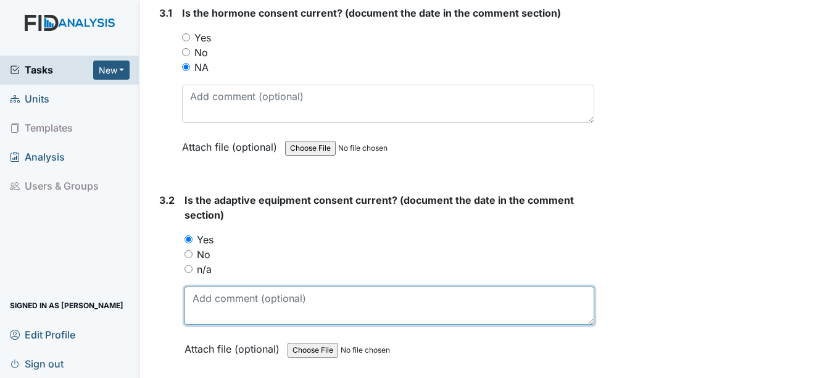
click at [211, 297] on textarea at bounding box center [388, 305] width 409 height 38
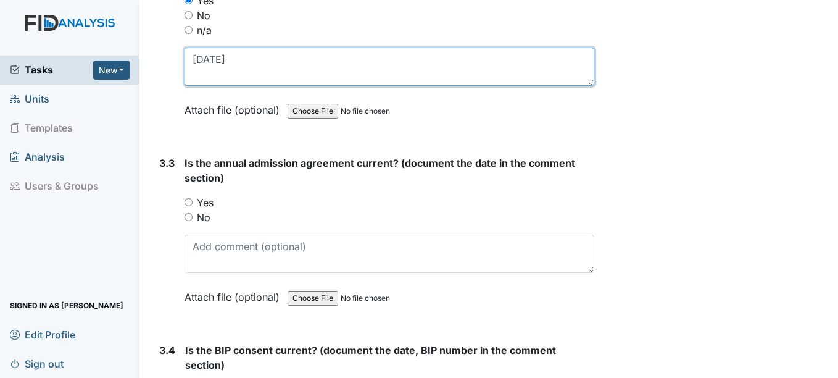
scroll to position [3258, 0]
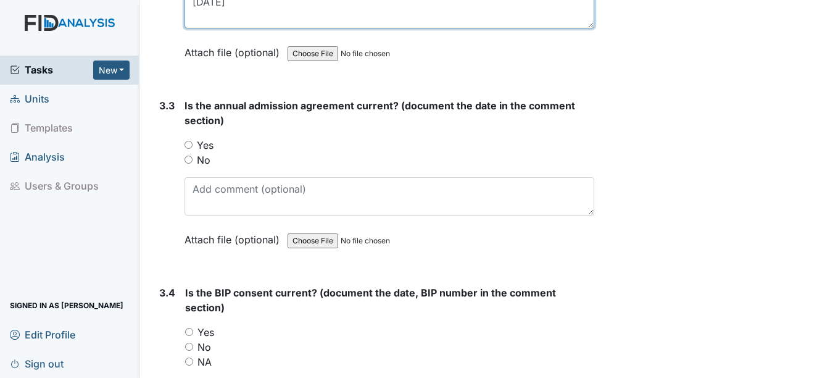
type textarea "7/31/25"
click at [190, 146] on input "Yes" at bounding box center [188, 145] width 8 height 8
radio input "true"
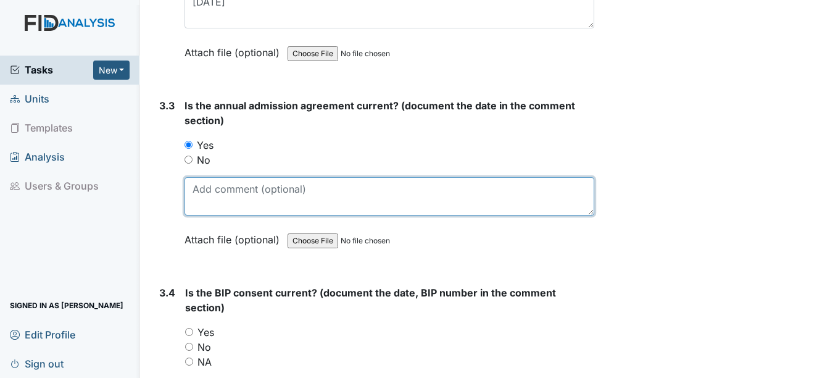
click at [196, 185] on textarea at bounding box center [388, 196] width 409 height 38
type textarea "8/1/25"
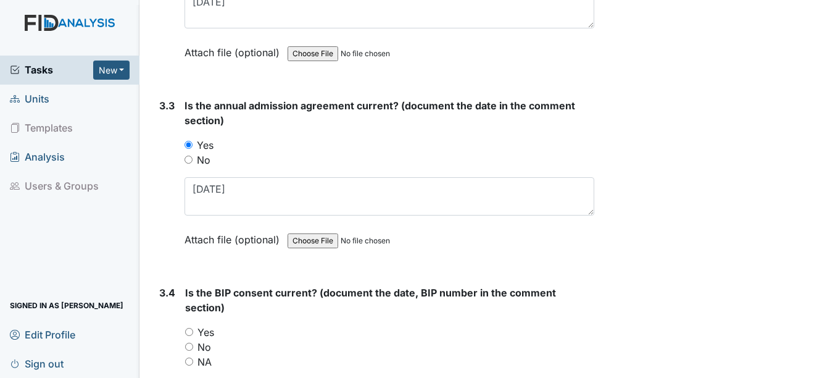
click at [188, 331] on input "Yes" at bounding box center [189, 332] width 8 height 8
radio input "true"
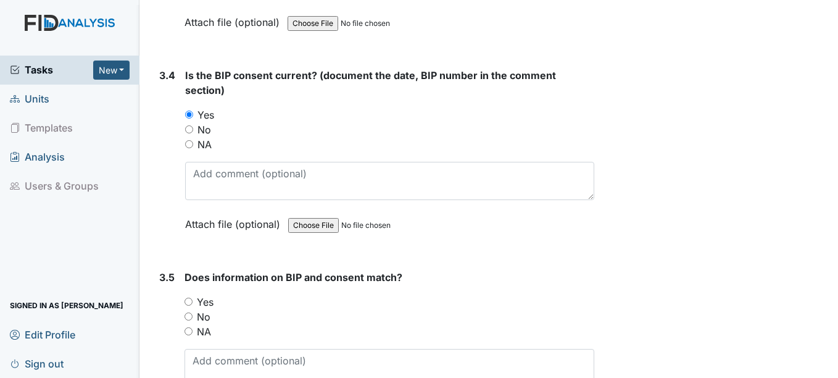
scroll to position [3503, 0]
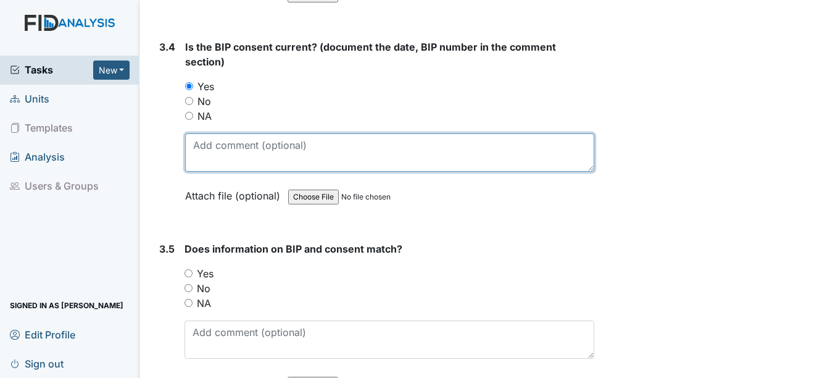
drag, startPoint x: 215, startPoint y: 142, endPoint x: 204, endPoint y: 141, distance: 11.1
click at [204, 141] on textarea at bounding box center [389, 152] width 408 height 38
type textarea "4/11/25 BEH010"
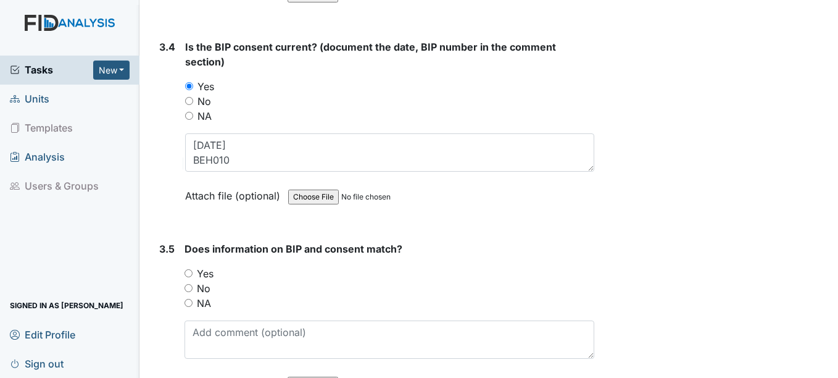
click at [189, 273] on input "Yes" at bounding box center [188, 273] width 8 height 8
radio input "true"
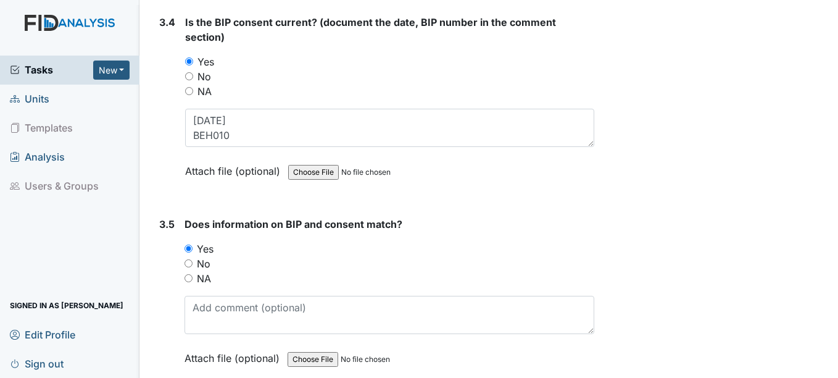
scroll to position [3587, 0]
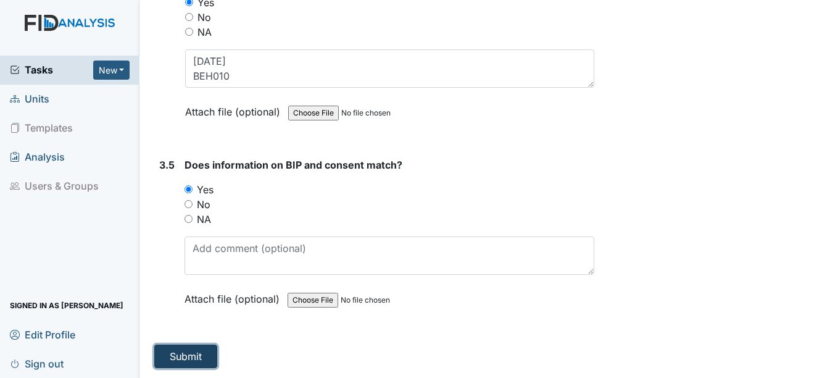
click at [196, 352] on button "Submit" at bounding box center [185, 355] width 63 height 23
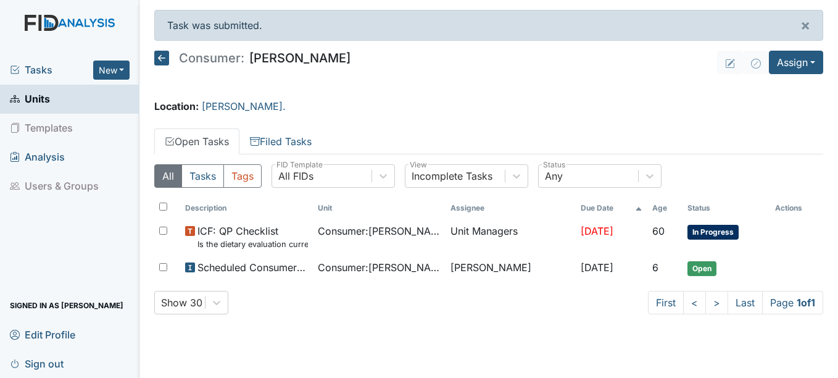
click at [44, 70] on span "Tasks" at bounding box center [51, 69] width 83 height 15
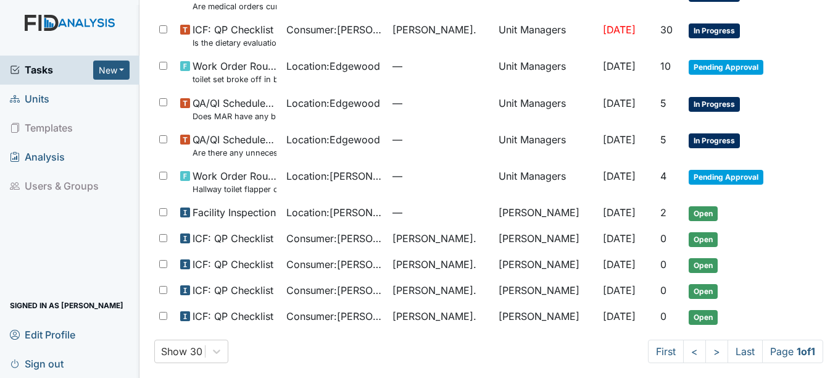
scroll to position [554, 0]
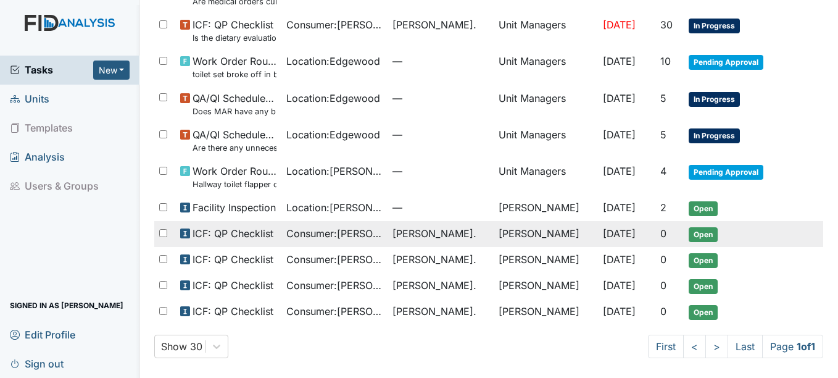
click at [195, 230] on span "ICF: QP Checklist" at bounding box center [232, 233] width 81 height 15
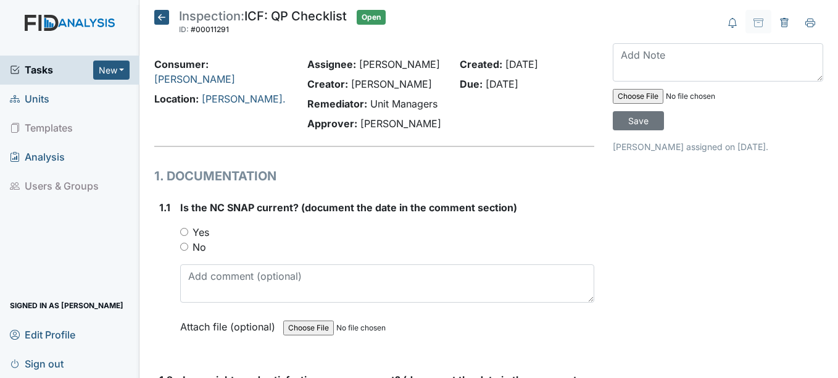
click at [184, 231] on input "Yes" at bounding box center [184, 232] width 8 height 8
radio input "true"
click at [202, 261] on div "Is the NC SNAP current? (document the date in the comment section) You must sel…" at bounding box center [386, 271] width 413 height 143
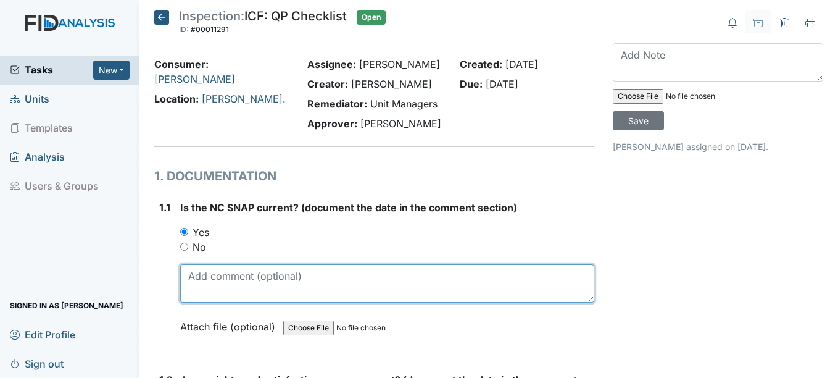
click at [202, 267] on textarea at bounding box center [386, 283] width 413 height 38
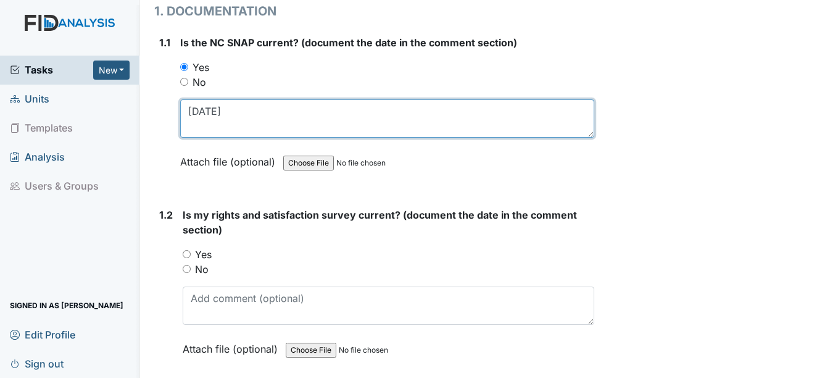
scroll to position [197, 0]
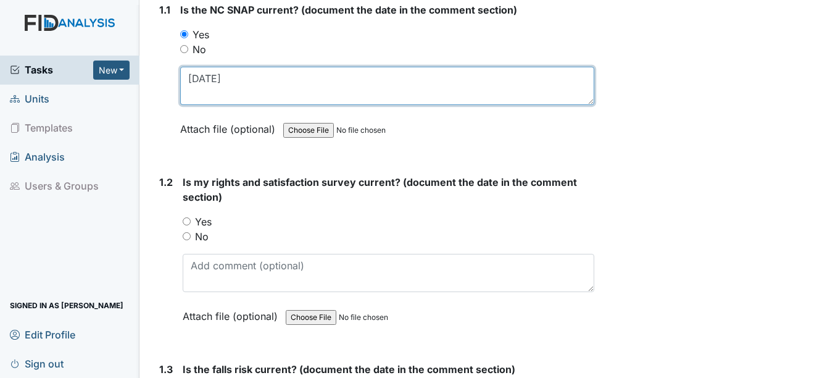
type textarea "10/20/24"
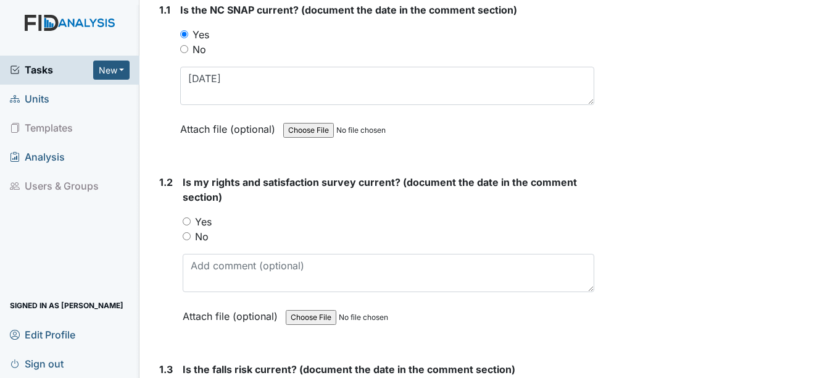
click at [188, 220] on input "Yes" at bounding box center [187, 221] width 8 height 8
radio input "true"
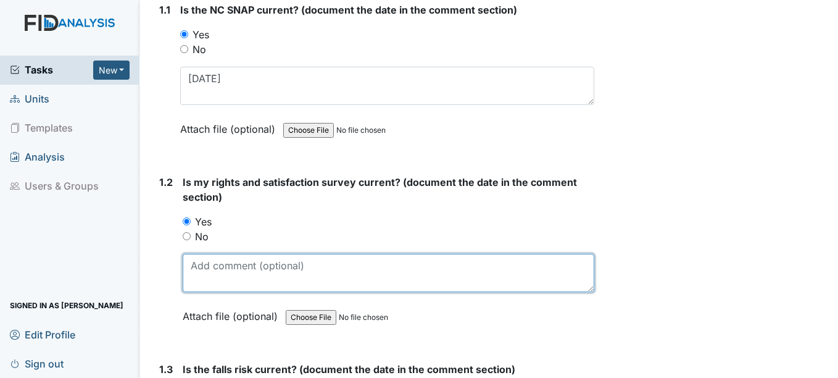
click at [196, 254] on textarea at bounding box center [388, 273] width 411 height 38
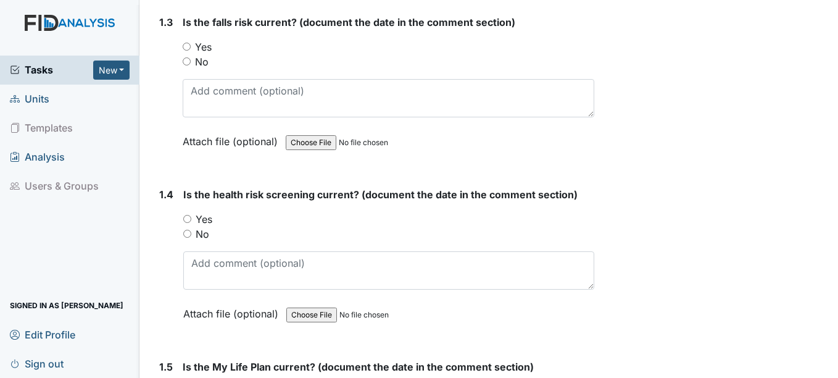
scroll to position [551, 0]
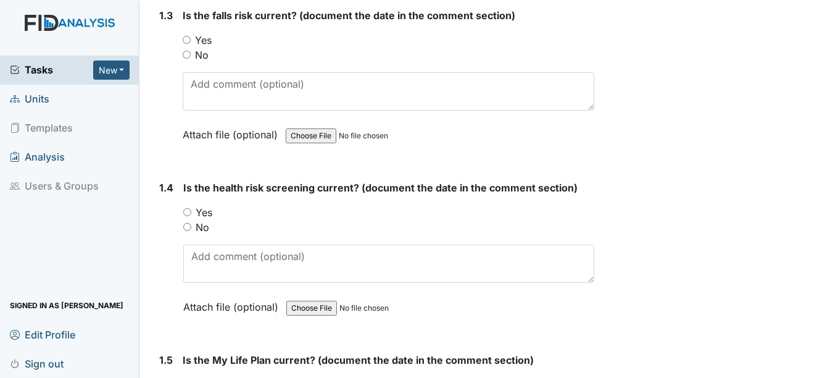
type textarea "7/23/25"
click at [186, 41] on input "Yes" at bounding box center [187, 40] width 8 height 8
radio input "true"
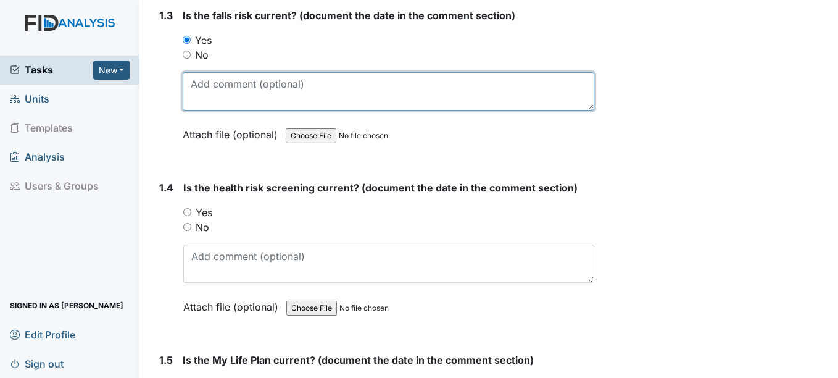
click at [199, 89] on textarea at bounding box center [388, 91] width 411 height 38
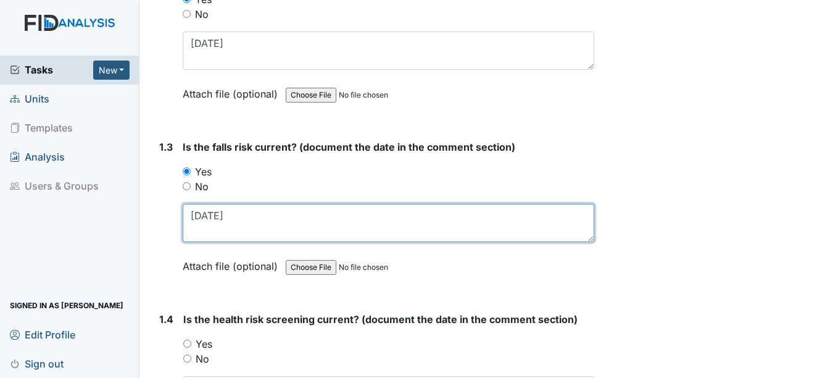
scroll to position [346, 0]
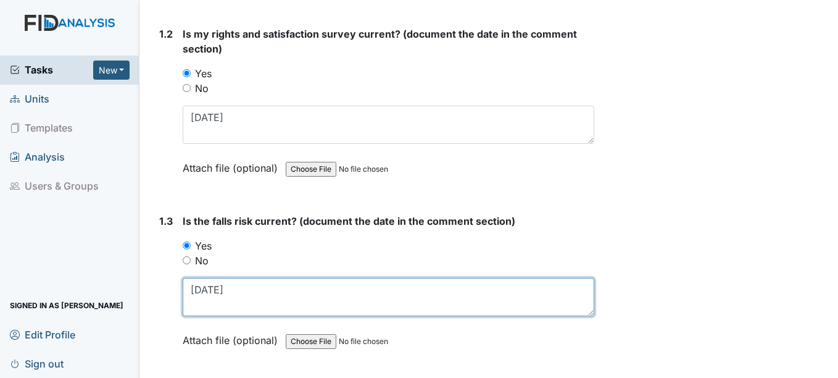
type textarea "7/23/25"
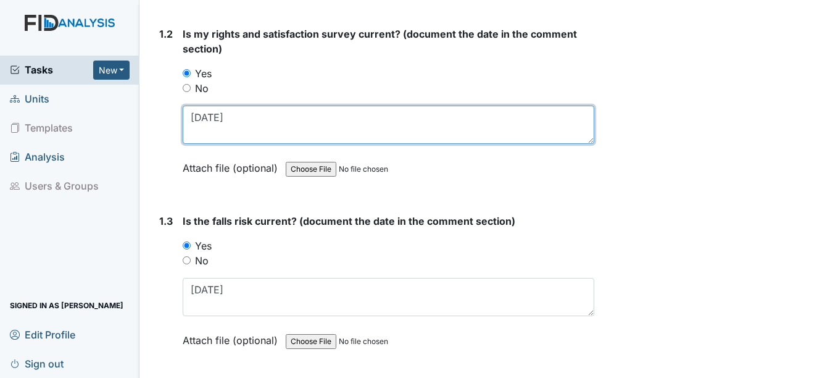
click at [210, 120] on textarea "7/23/25" at bounding box center [388, 125] width 411 height 38
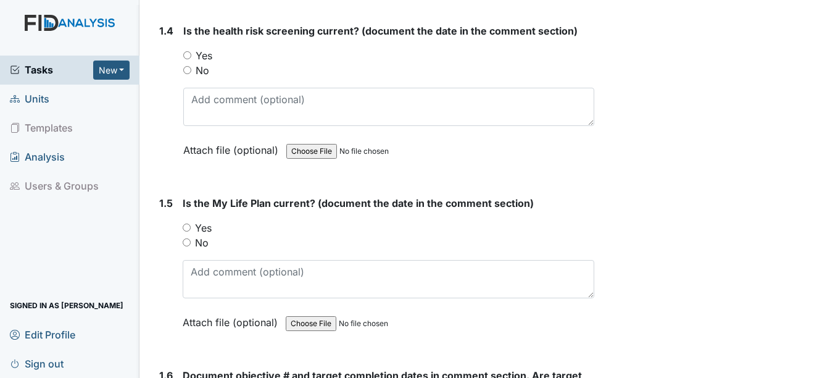
scroll to position [732, 0]
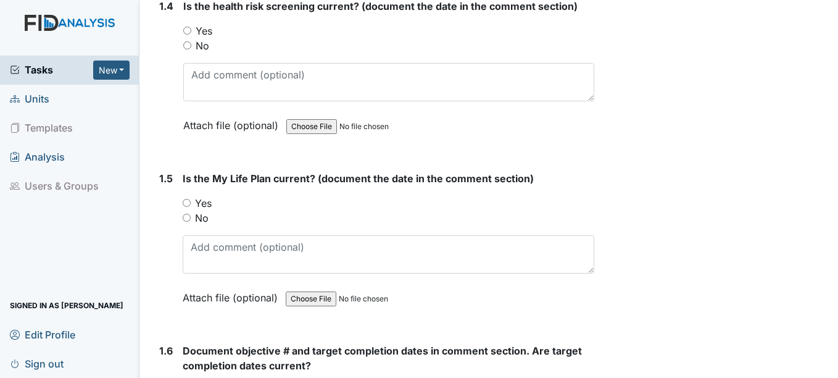
type textarea "7/24/25"
click at [186, 31] on input "Yes" at bounding box center [187, 31] width 8 height 8
radio input "true"
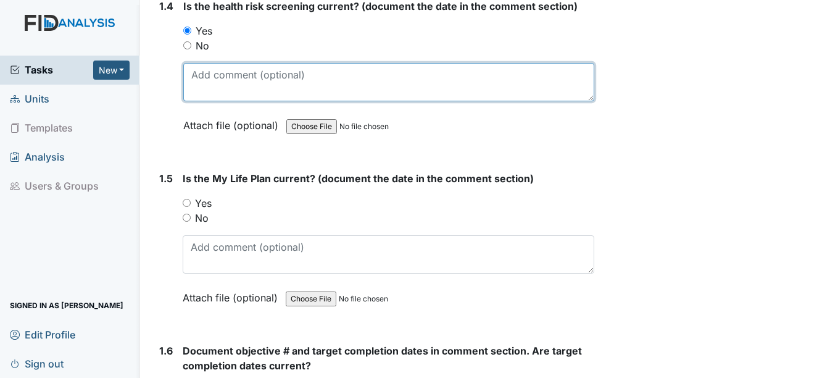
click at [199, 73] on textarea at bounding box center [388, 82] width 410 height 38
type textarea "7/24/25"
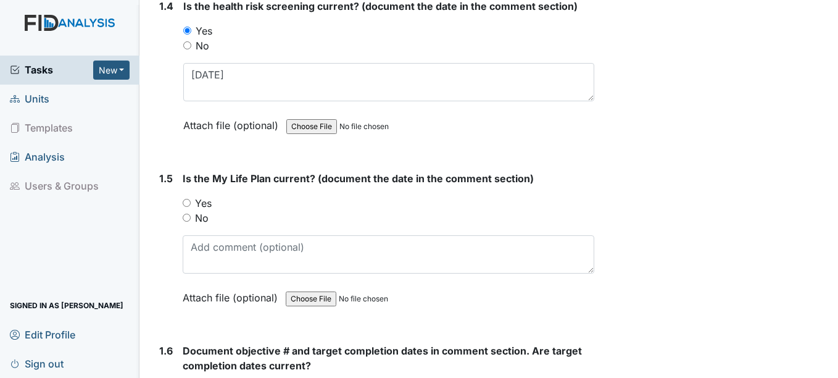
click at [187, 201] on input "Yes" at bounding box center [187, 203] width 8 height 8
radio input "true"
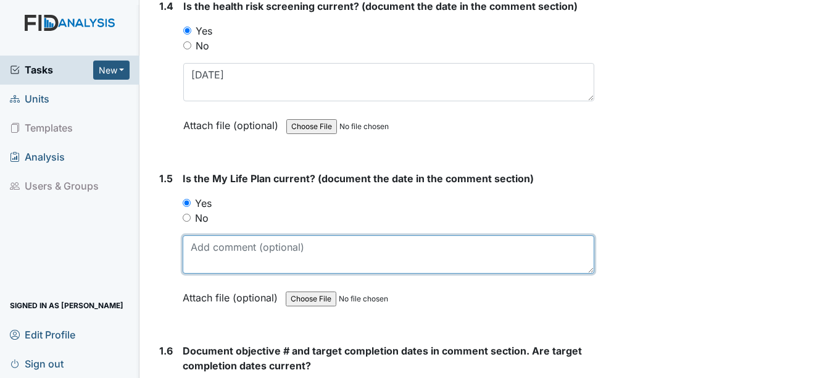
click at [203, 248] on textarea at bounding box center [388, 254] width 411 height 38
click at [221, 247] on textarea "7/24/*25" at bounding box center [388, 254] width 411 height 38
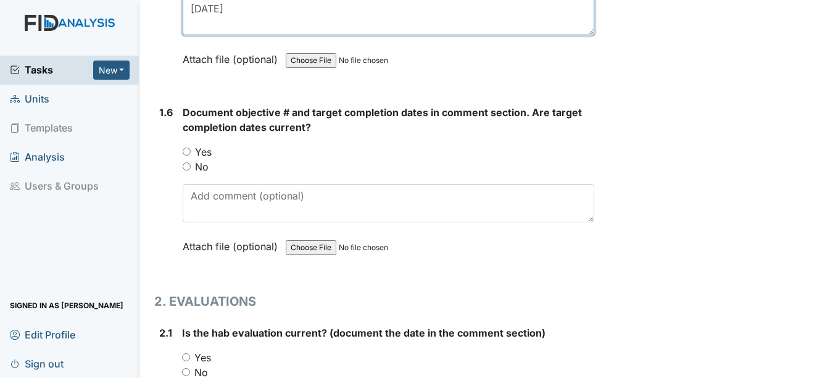
scroll to position [1078, 0]
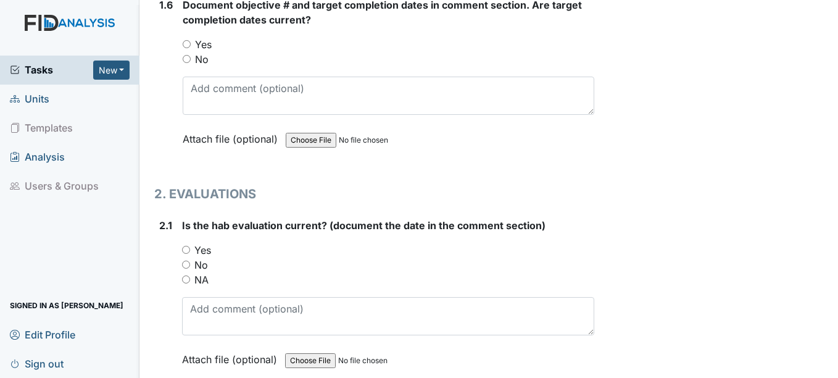
type textarea "7/24/25"
click at [188, 40] on input "Yes" at bounding box center [187, 44] width 8 height 8
radio input "true"
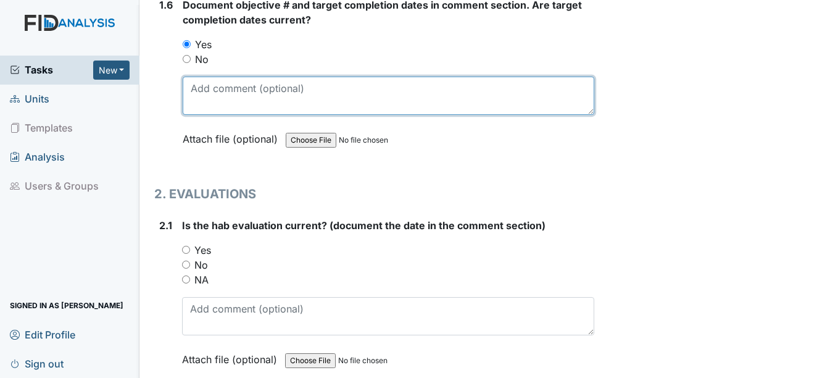
click at [197, 81] on textarea at bounding box center [388, 96] width 411 height 38
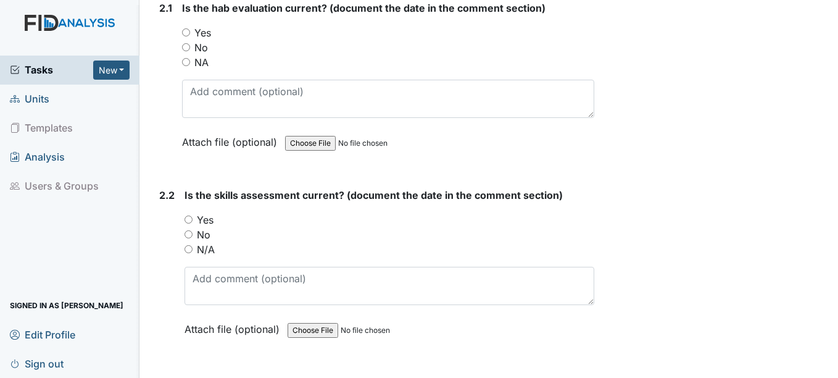
scroll to position [1283, 0]
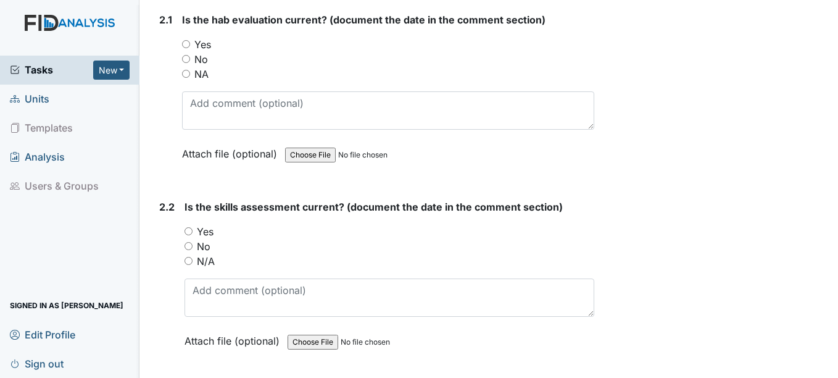
type textarea "SC004 11/30/25 DIL005 11/30/25 WK006 12/31/25 SC006 4/30/26 FA006 12/31/25 COM0…"
click at [186, 43] on input "Yes" at bounding box center [186, 44] width 8 height 8
radio input "true"
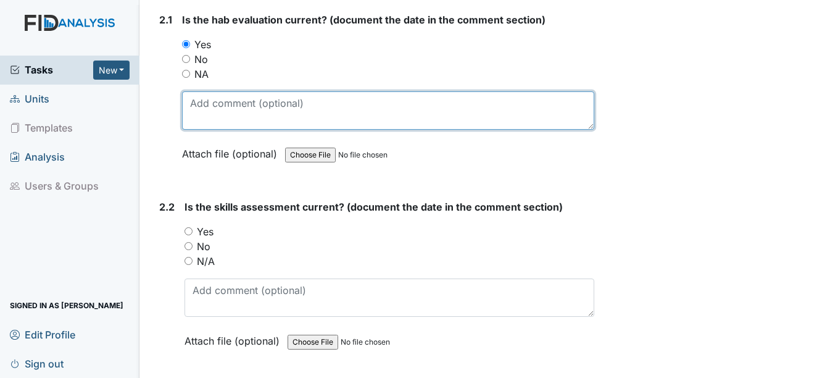
click at [200, 112] on textarea at bounding box center [388, 110] width 412 height 38
type textarea "7/22/25"
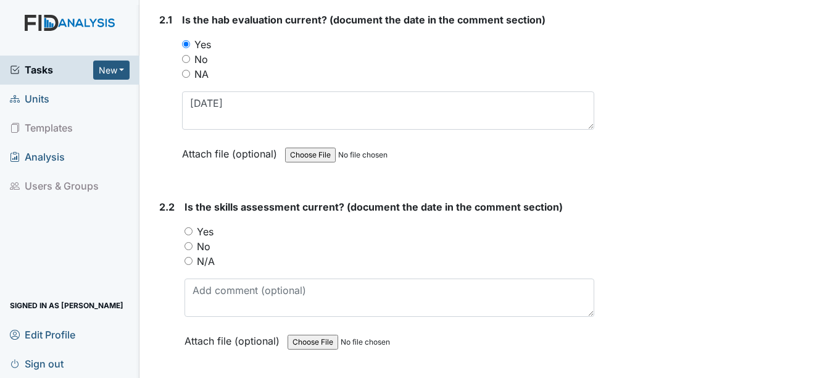
click at [190, 230] on input "Yes" at bounding box center [188, 231] width 8 height 8
radio input "true"
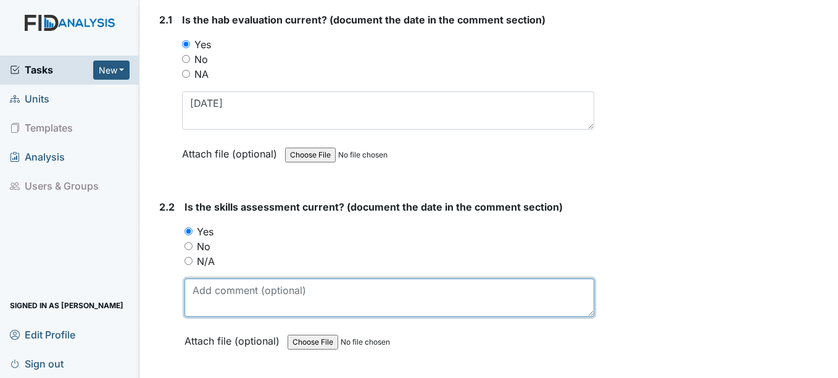
click at [199, 302] on textarea at bounding box center [388, 297] width 409 height 38
click at [218, 292] on textarea "7/228/25" at bounding box center [388, 297] width 409 height 38
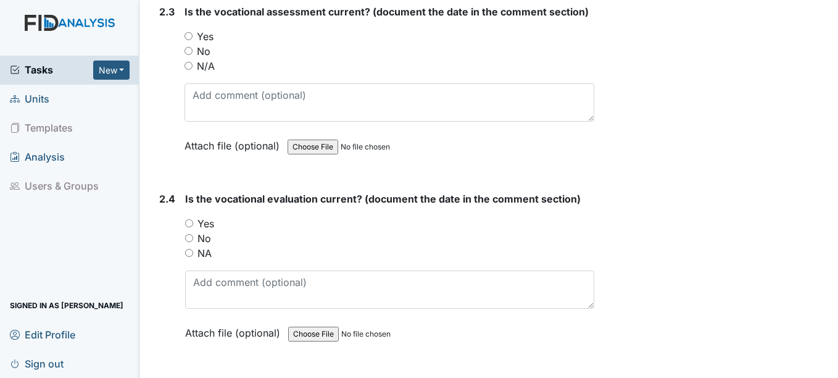
scroll to position [1653, 0]
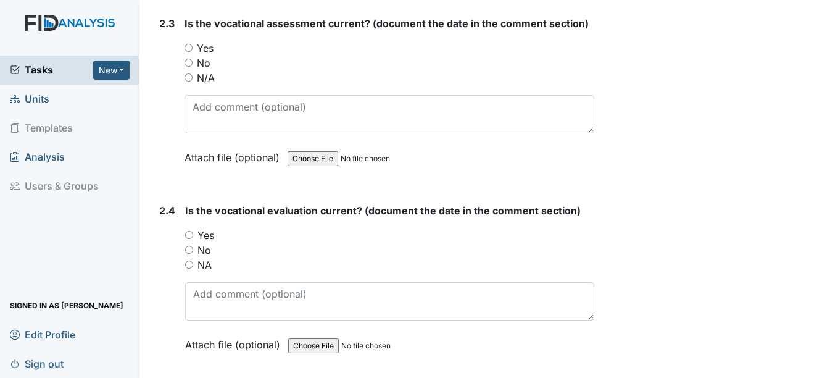
type textarea "7/22/25"
click at [191, 48] on input "Yes" at bounding box center [188, 48] width 8 height 8
radio input "true"
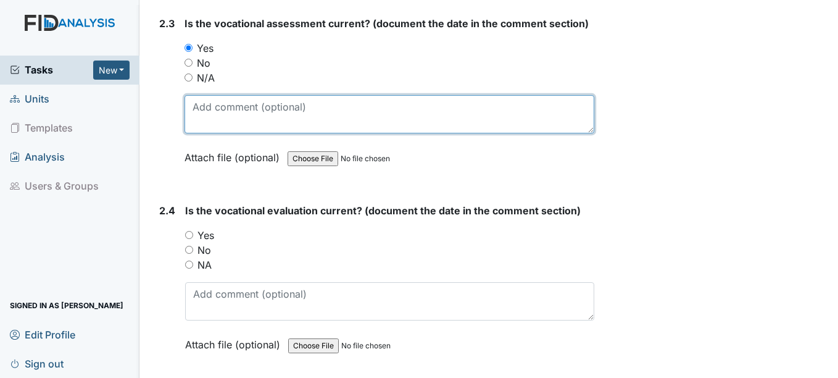
click at [202, 102] on textarea at bounding box center [388, 114] width 409 height 38
type textarea "7/22/25"
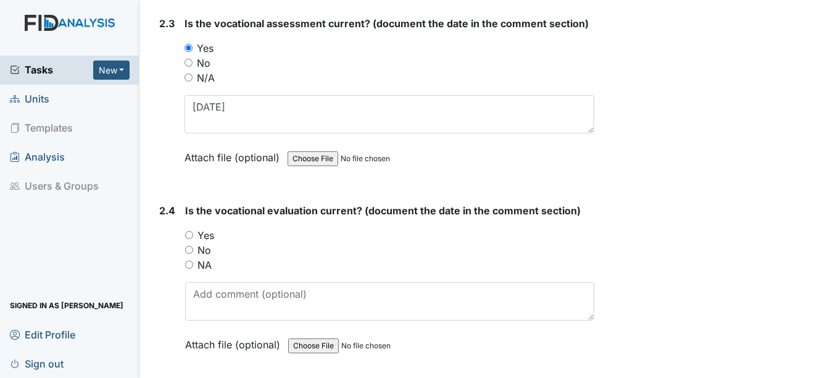
click at [188, 234] on input "Yes" at bounding box center [189, 235] width 8 height 8
radio input "true"
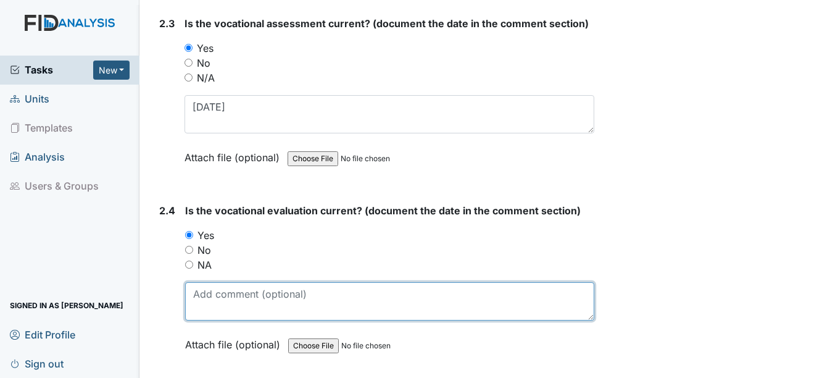
click at [197, 301] on textarea at bounding box center [389, 301] width 408 height 38
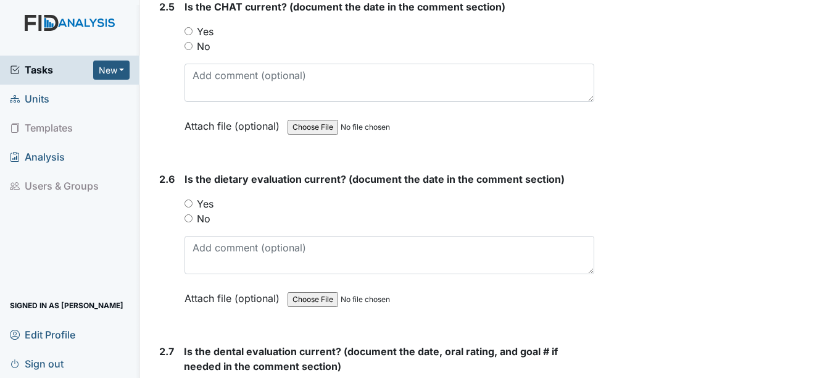
scroll to position [2032, 0]
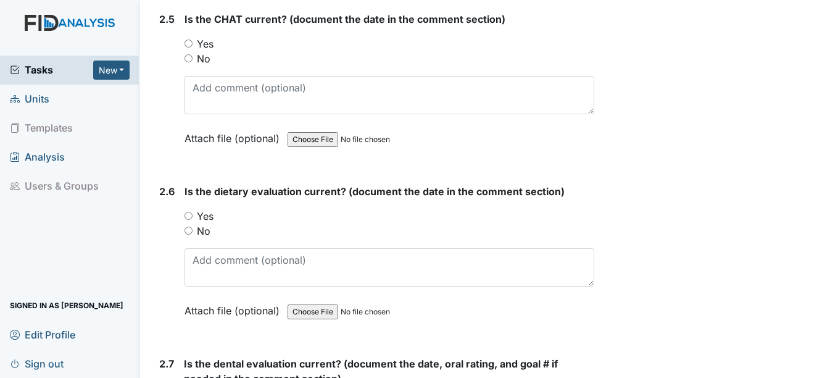
type textarea "7/22/25"
click at [189, 42] on input "Yes" at bounding box center [188, 43] width 8 height 8
radio input "true"
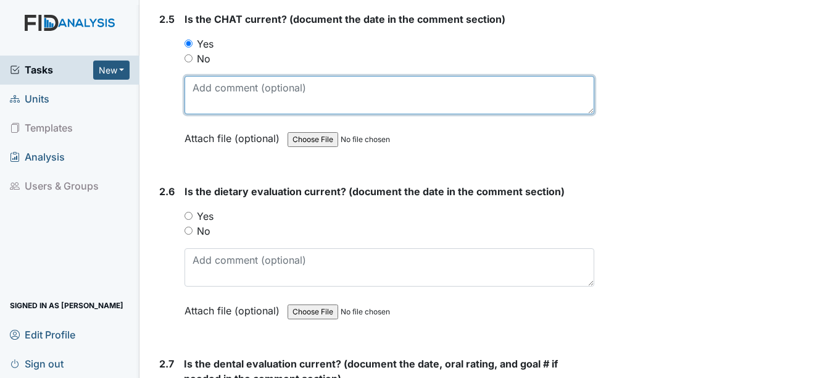
click at [199, 105] on textarea at bounding box center [388, 95] width 409 height 38
type textarea "6/23/25"
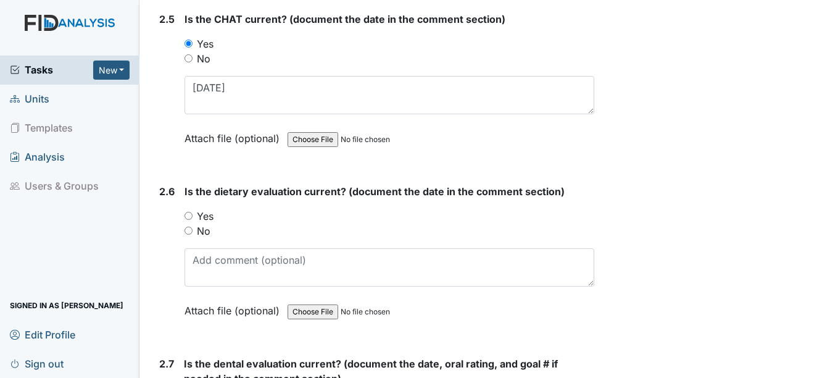
click at [188, 215] on input "Yes" at bounding box center [188, 216] width 8 height 8
radio input "true"
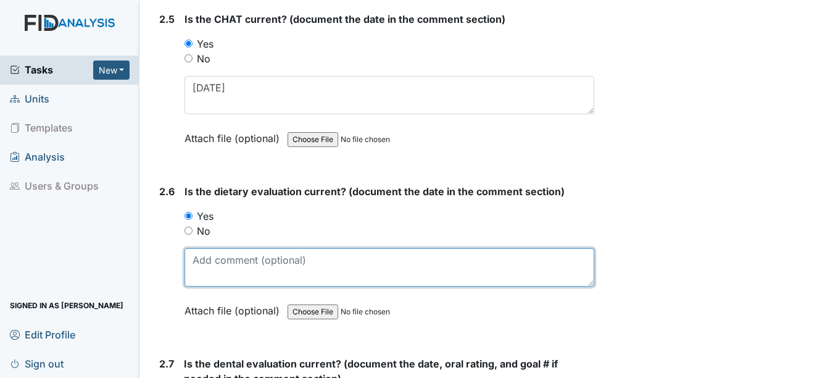
click at [204, 267] on textarea at bounding box center [388, 267] width 409 height 38
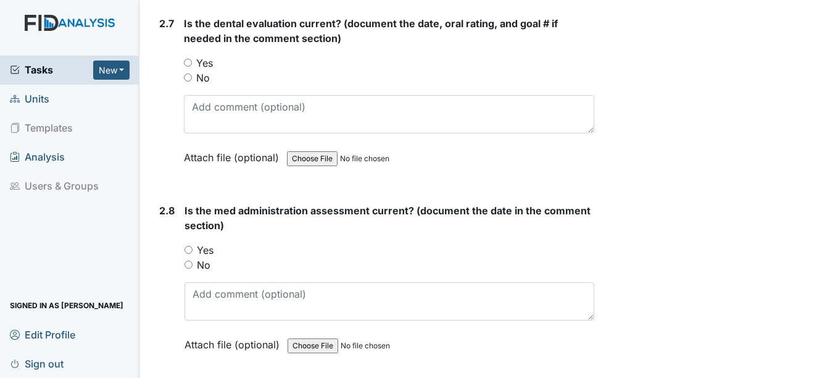
scroll to position [2377, 0]
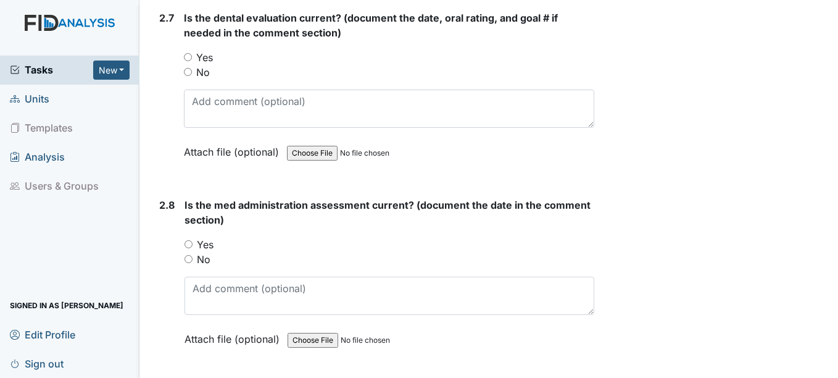
type textarea "12/30/24"
click at [184, 56] on input "Yes" at bounding box center [188, 57] width 8 height 8
radio input "true"
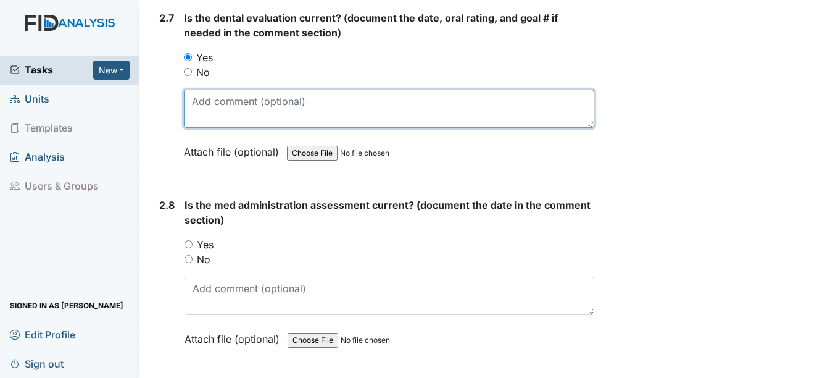
click at [213, 119] on textarea at bounding box center [389, 108] width 410 height 38
type textarea "6/6/25"
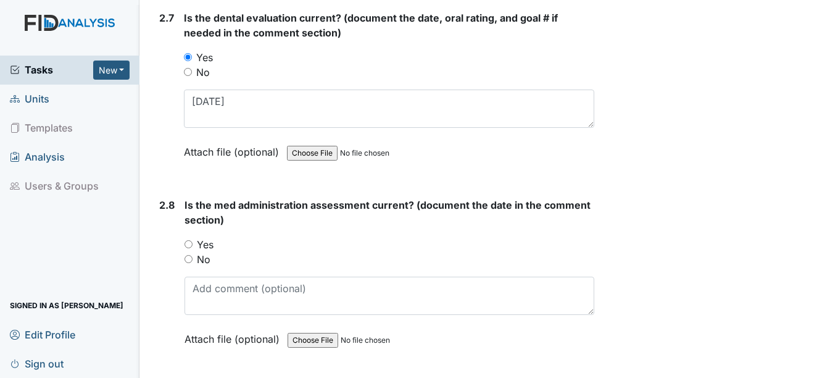
click at [190, 242] on input "Yes" at bounding box center [188, 244] width 8 height 8
radio input "true"
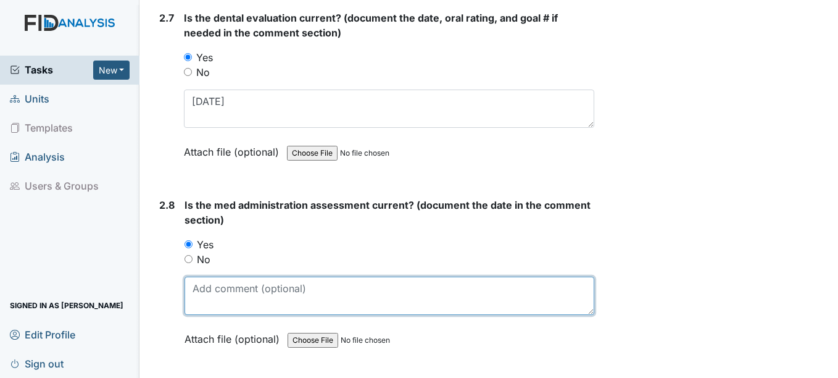
click at [201, 284] on textarea at bounding box center [388, 295] width 409 height 38
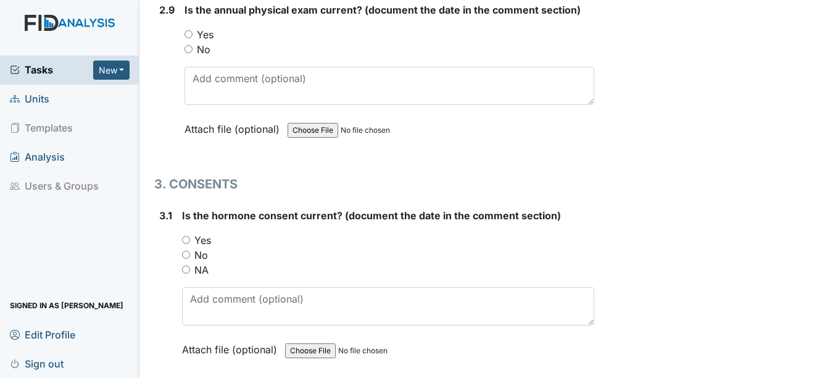
scroll to position [2763, 0]
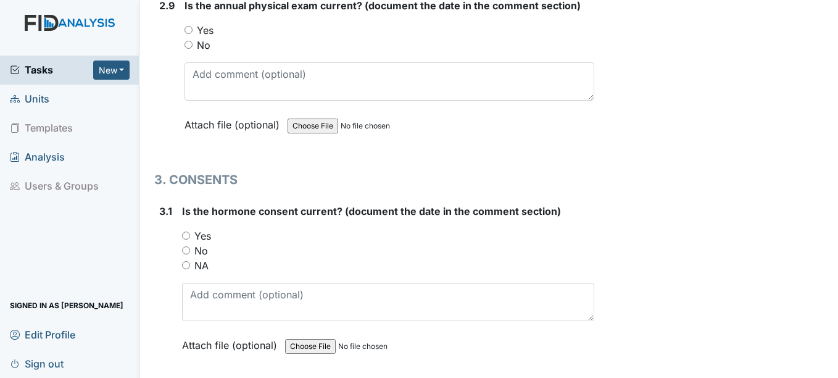
type textarea "3/28/25"
click at [187, 28] on input "Yes" at bounding box center [188, 30] width 8 height 8
radio input "true"
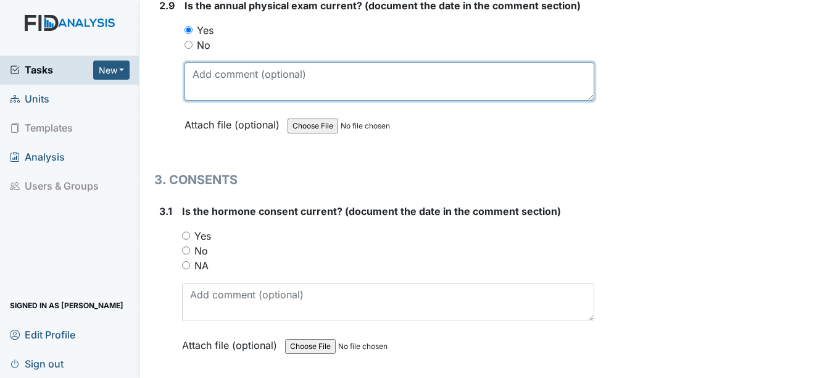
click at [210, 79] on textarea at bounding box center [388, 81] width 409 height 38
type textarea "3/3/25"
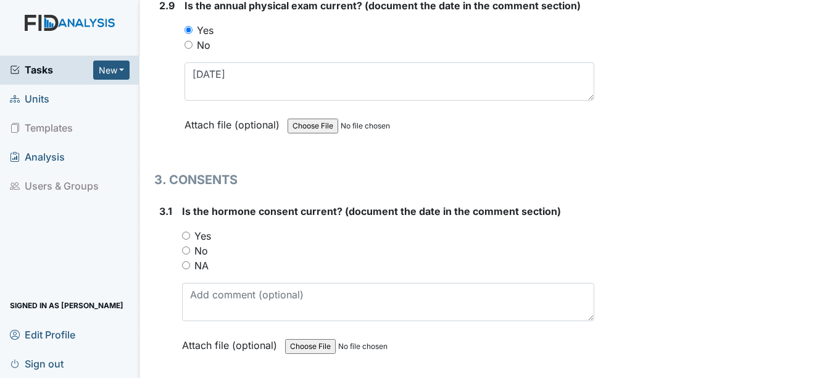
click at [188, 267] on input "NA" at bounding box center [186, 265] width 8 height 8
radio input "true"
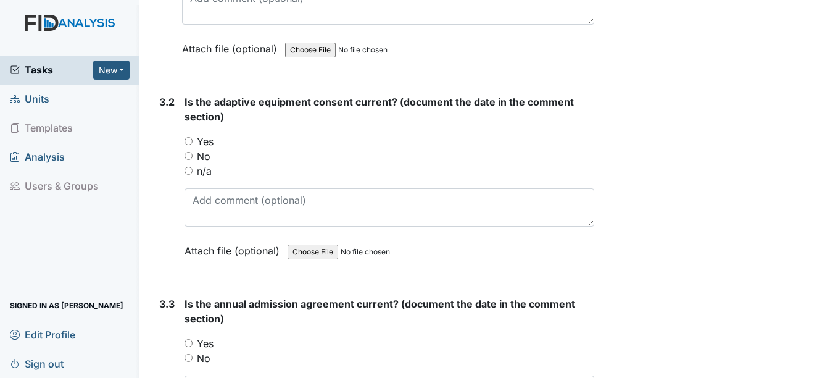
scroll to position [3093, 0]
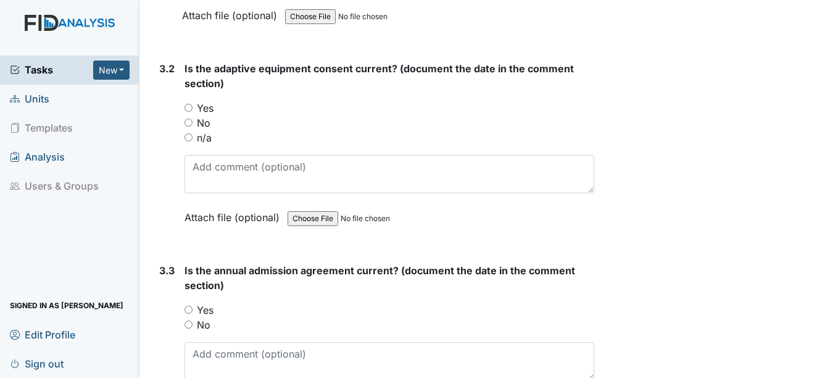
click at [187, 138] on input "n/a" at bounding box center [188, 137] width 8 height 8
radio input "true"
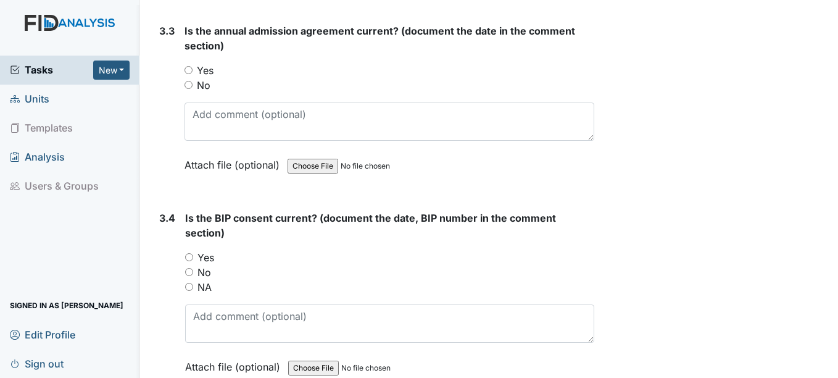
scroll to position [3339, 0]
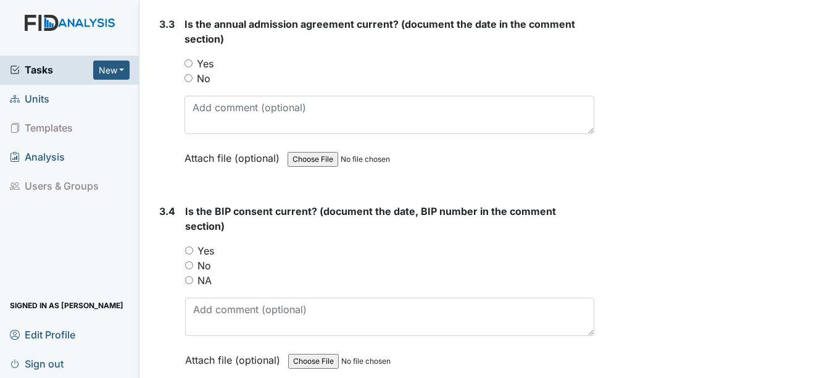
click at [189, 60] on input "Yes" at bounding box center [188, 63] width 8 height 8
radio input "true"
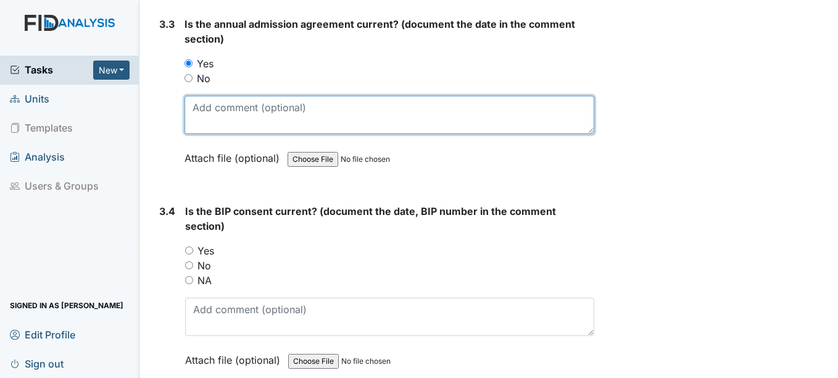
click at [196, 110] on textarea at bounding box center [388, 115] width 409 height 38
type textarea "7/22/25"
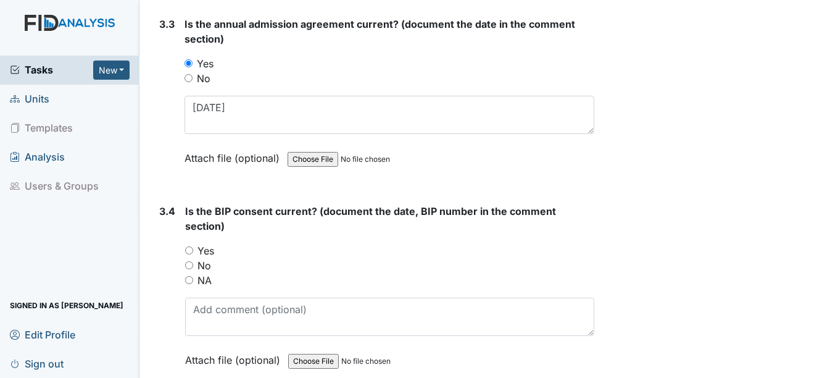
click at [191, 249] on input "Yes" at bounding box center [189, 250] width 8 height 8
radio input "true"
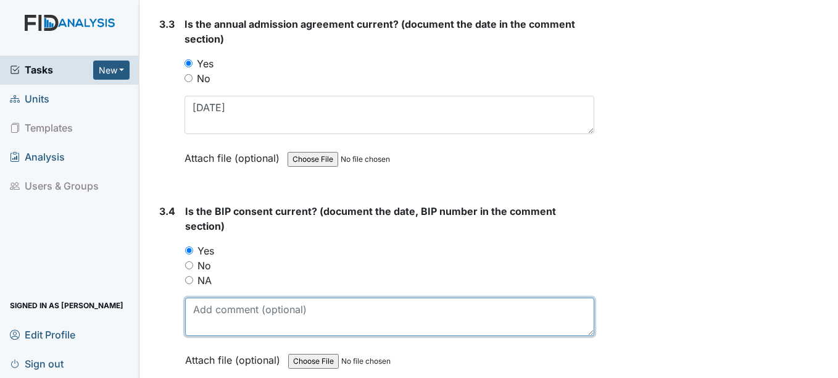
click at [201, 302] on textarea at bounding box center [389, 316] width 408 height 38
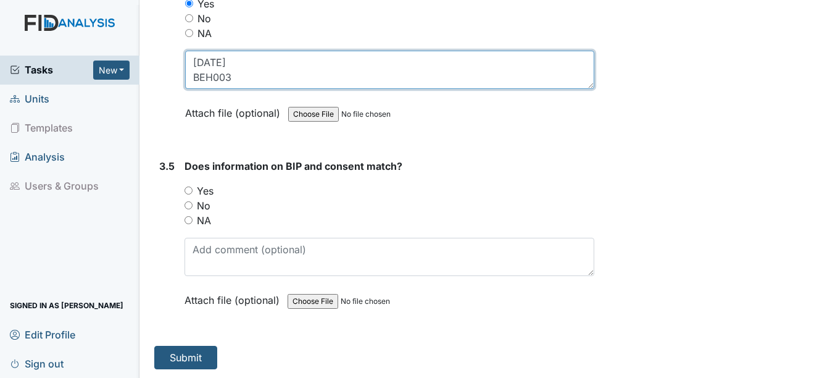
scroll to position [3587, 0]
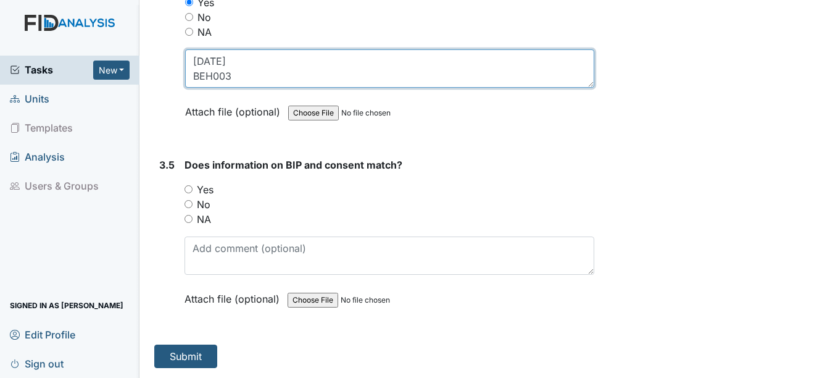
type textarea "4/22/25 BEH003"
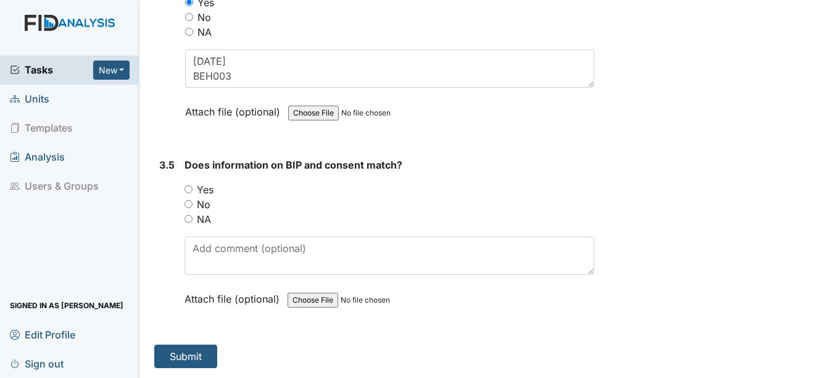
click at [190, 189] on input "Yes" at bounding box center [188, 189] width 8 height 8
radio input "true"
click at [196, 360] on button "Submit" at bounding box center [185, 355] width 63 height 23
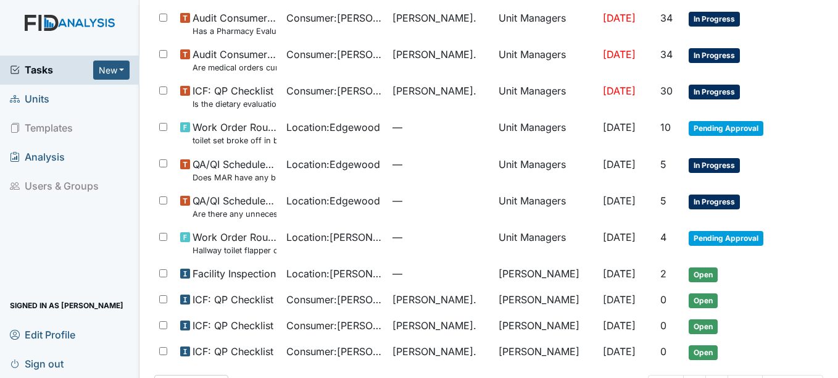
scroll to position [569, 0]
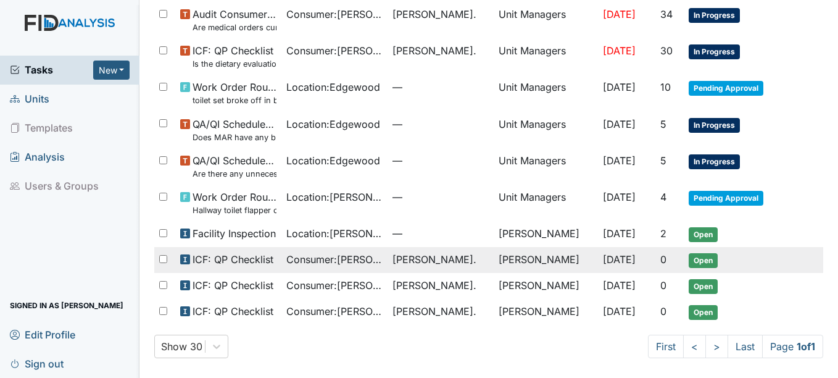
click at [181, 260] on use at bounding box center [185, 259] width 10 height 10
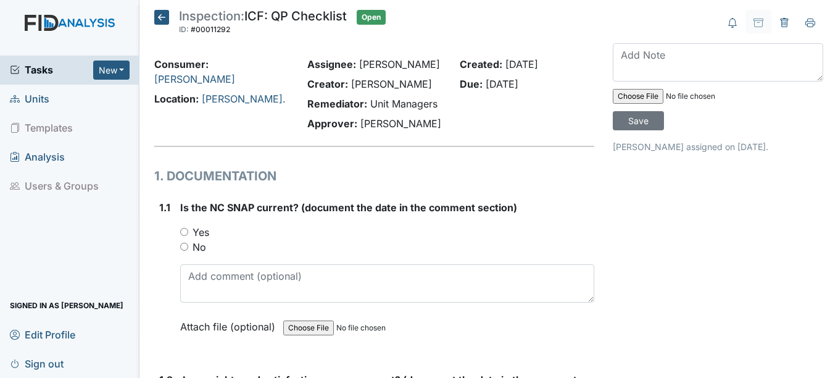
click at [183, 228] on input "Yes" at bounding box center [184, 232] width 8 height 8
radio input "true"
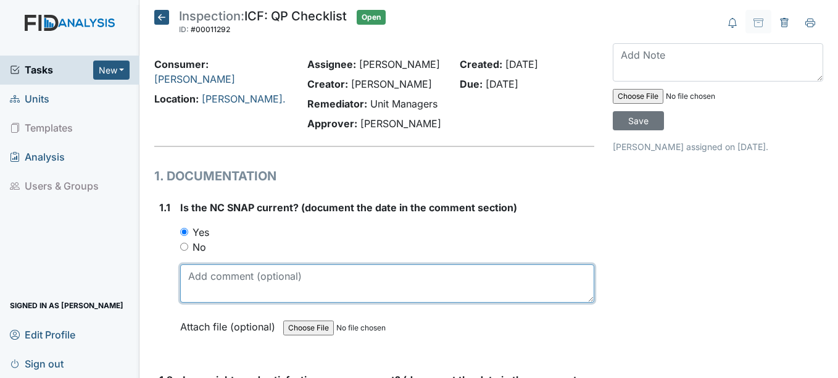
click at [212, 274] on textarea at bounding box center [386, 283] width 413 height 38
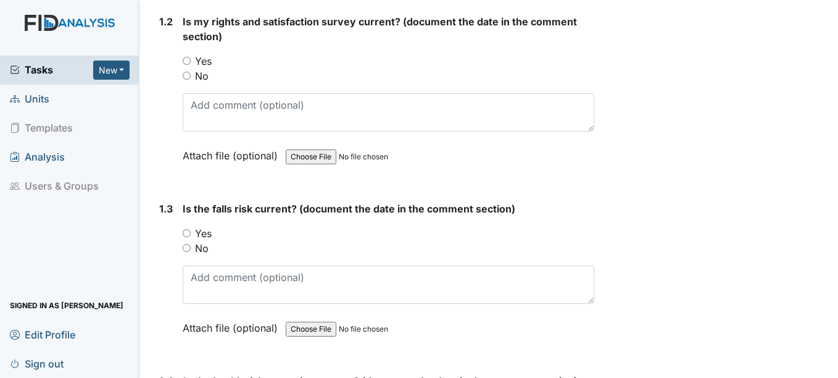
scroll to position [362, 0]
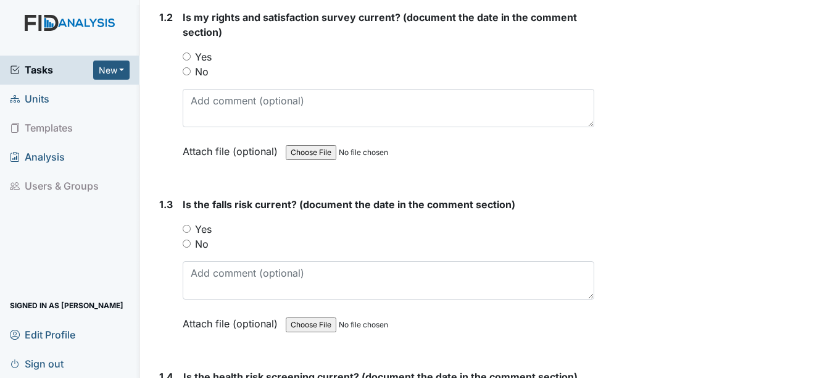
type textarea "[DATE]"
click at [186, 55] on input "Yes" at bounding box center [187, 56] width 8 height 8
radio input "true"
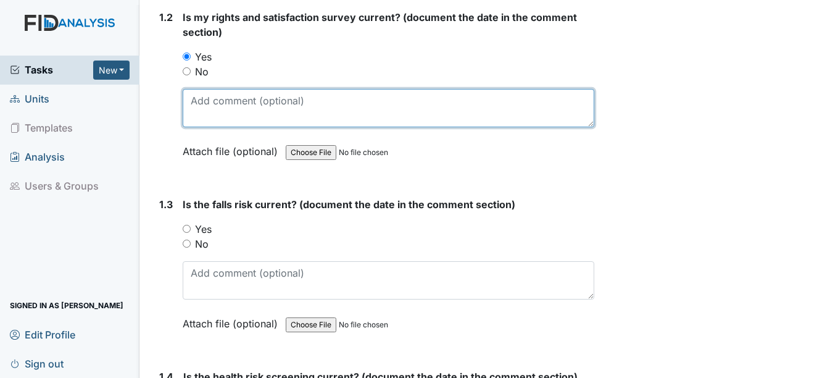
click at [204, 103] on textarea at bounding box center [388, 108] width 411 height 38
type textarea "[DATE]"
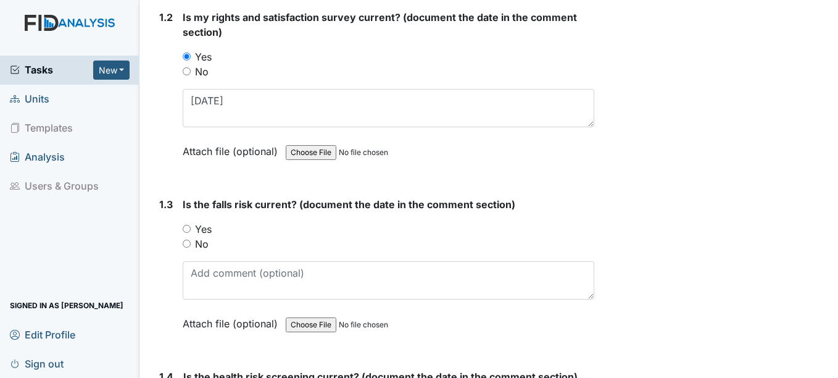
click at [189, 228] on input "Yes" at bounding box center [187, 229] width 8 height 8
radio input "true"
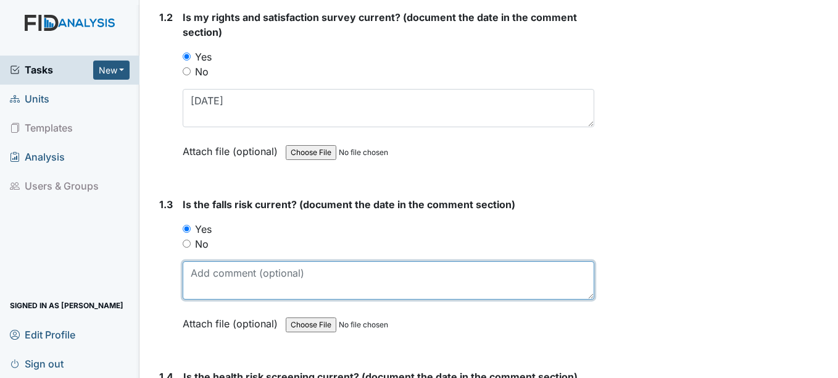
click at [207, 278] on textarea at bounding box center [388, 280] width 411 height 38
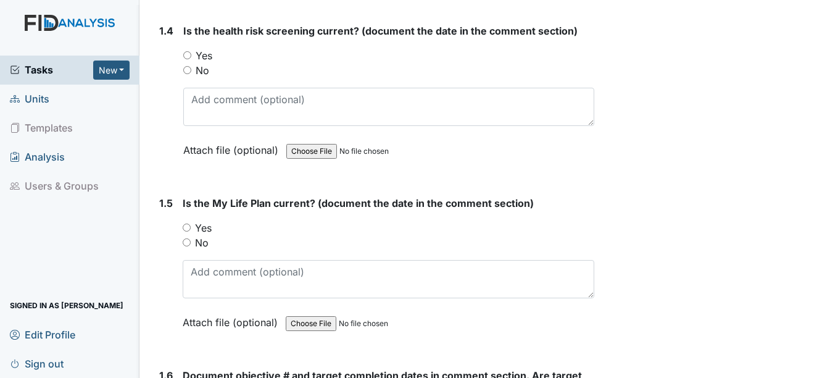
scroll to position [732, 0]
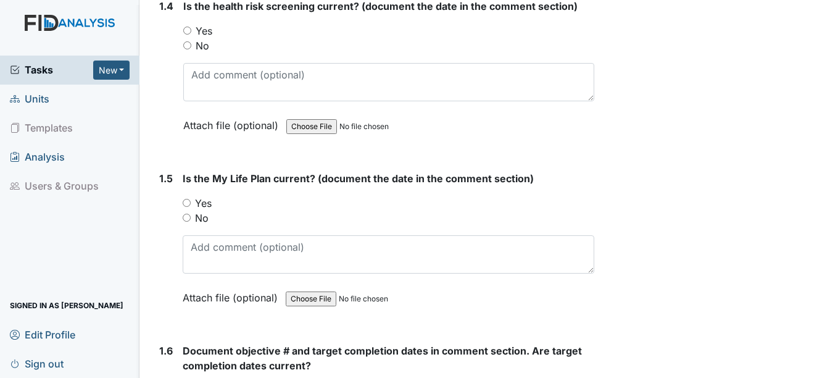
type textarea "[DATE]"
click at [189, 28] on input "Yes" at bounding box center [187, 31] width 8 height 8
radio input "true"
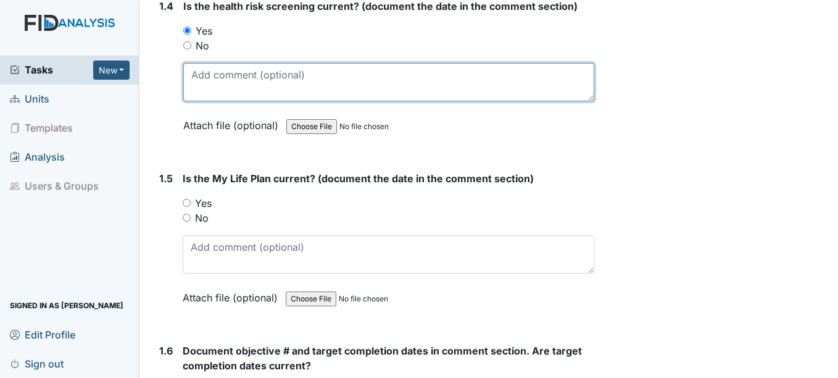
click at [204, 78] on textarea at bounding box center [388, 82] width 410 height 38
type textarea "[DATE]"
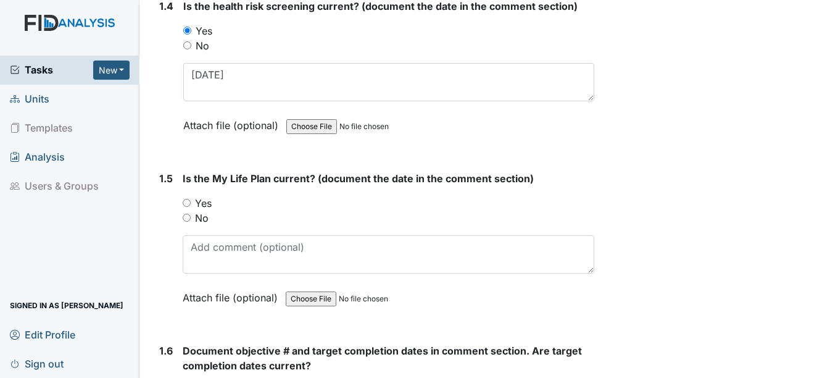
click at [187, 203] on input "Yes" at bounding box center [187, 203] width 8 height 8
radio input "true"
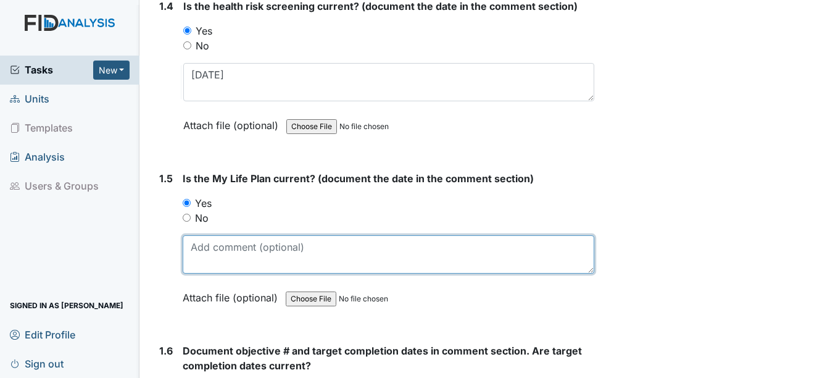
click at [201, 247] on textarea at bounding box center [388, 254] width 411 height 38
type textarea "[DATE]"
